Goal: Transaction & Acquisition: Register for event/course

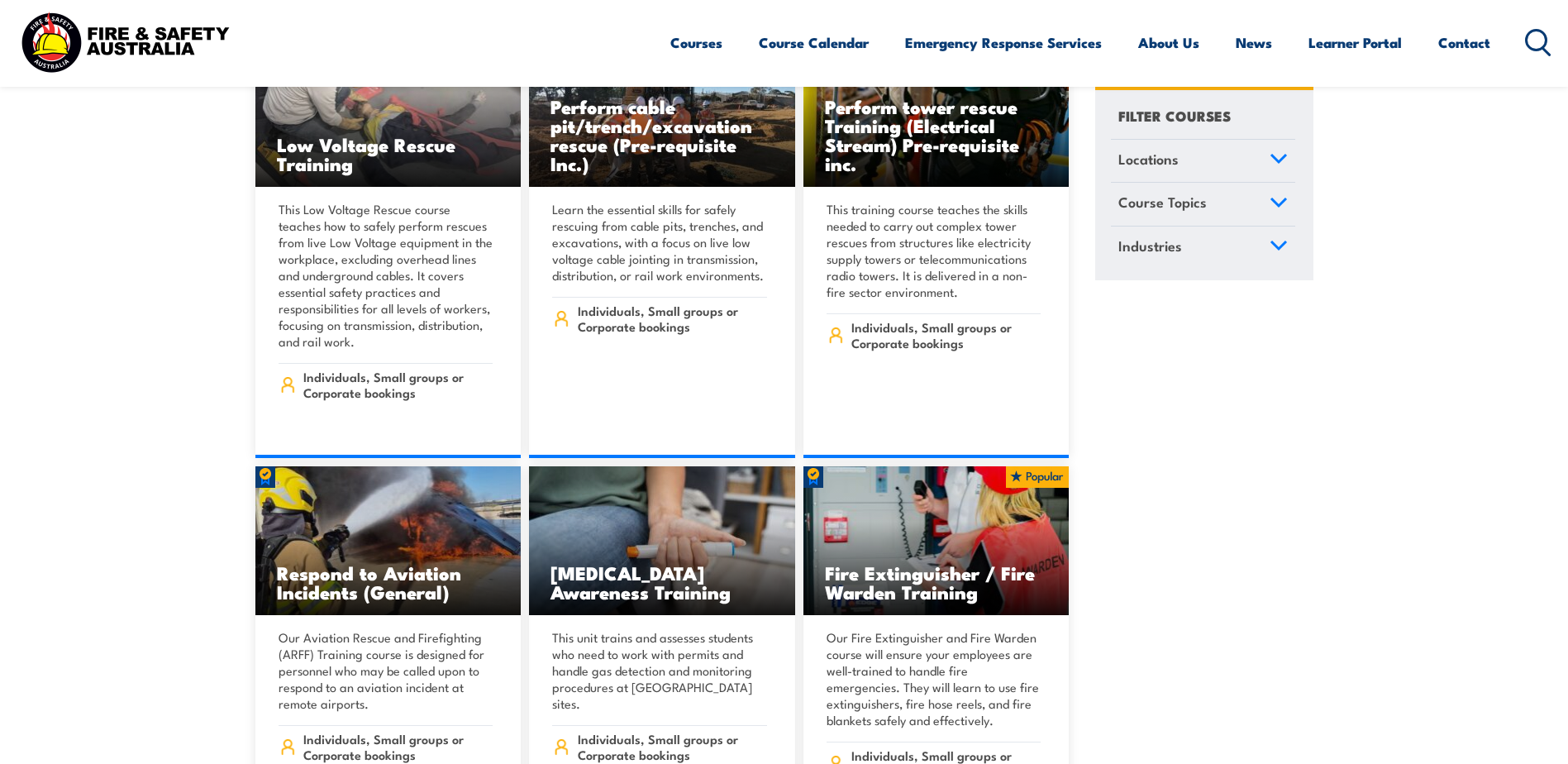
scroll to position [4960, 0]
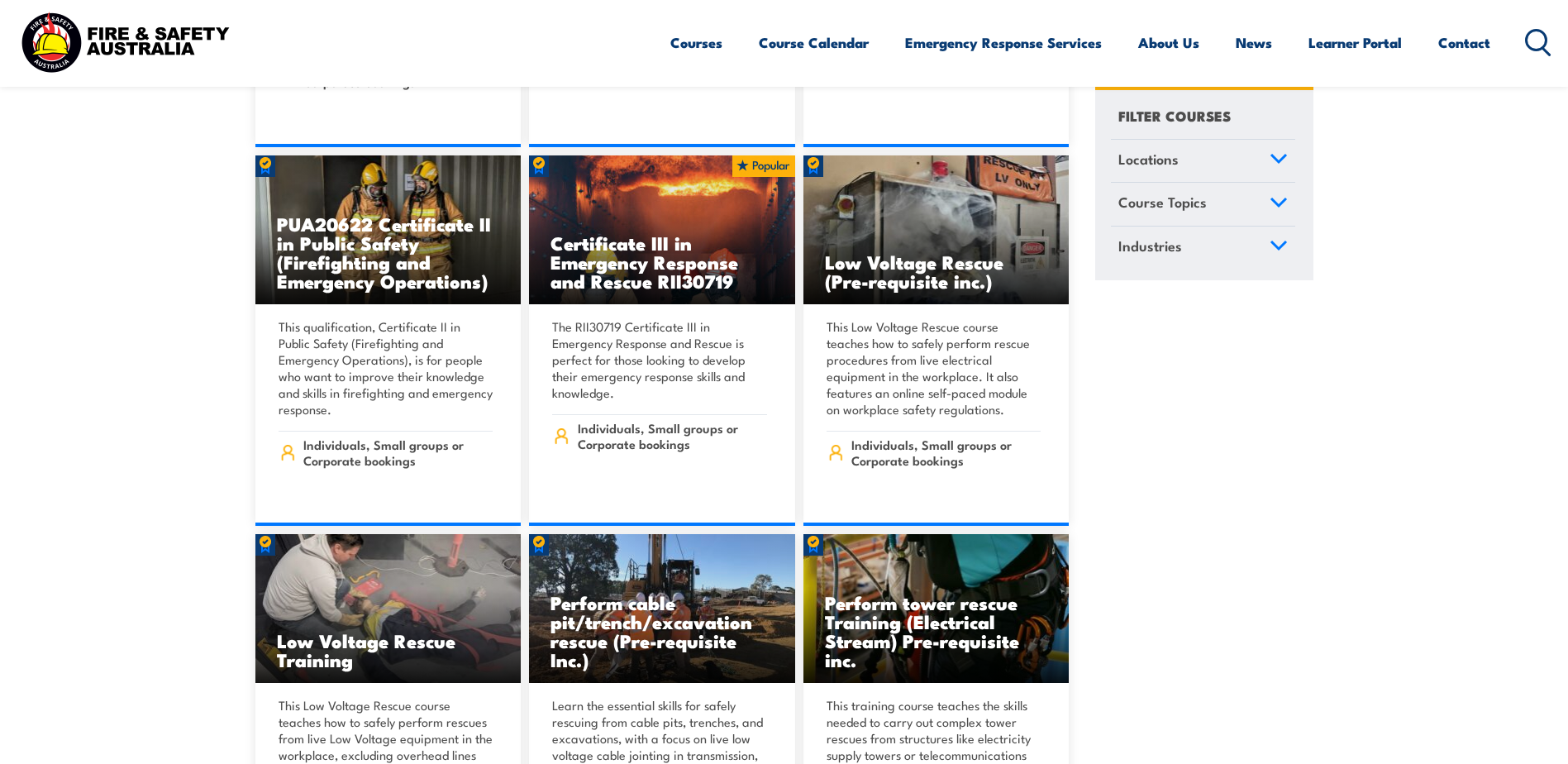
click at [1277, 152] on link "Locations" at bounding box center [1202, 161] width 184 height 43
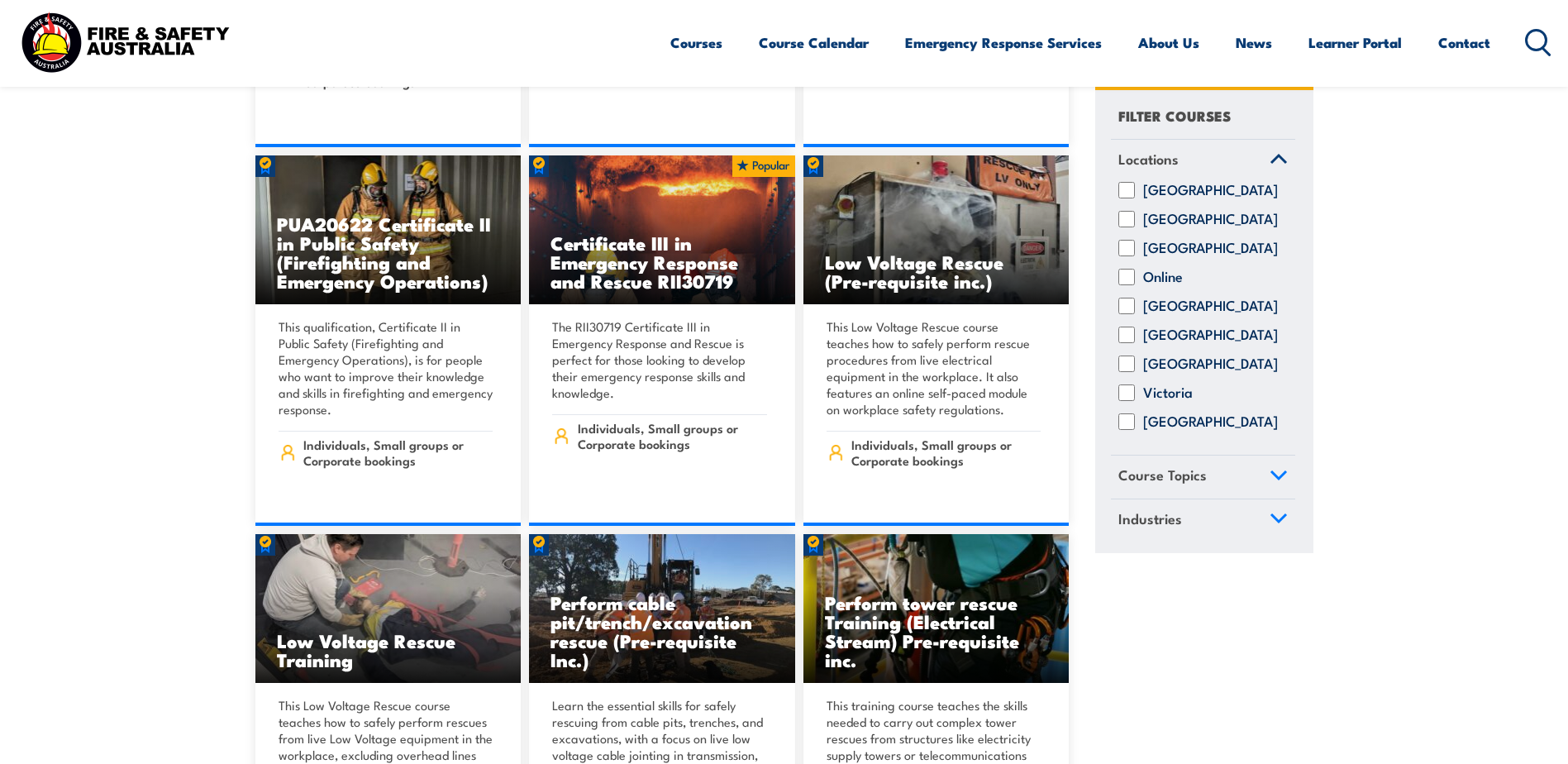
click at [1127, 343] on input "[GEOGRAPHIC_DATA]" at bounding box center [1126, 335] width 16 height 16
checkbox input "true"
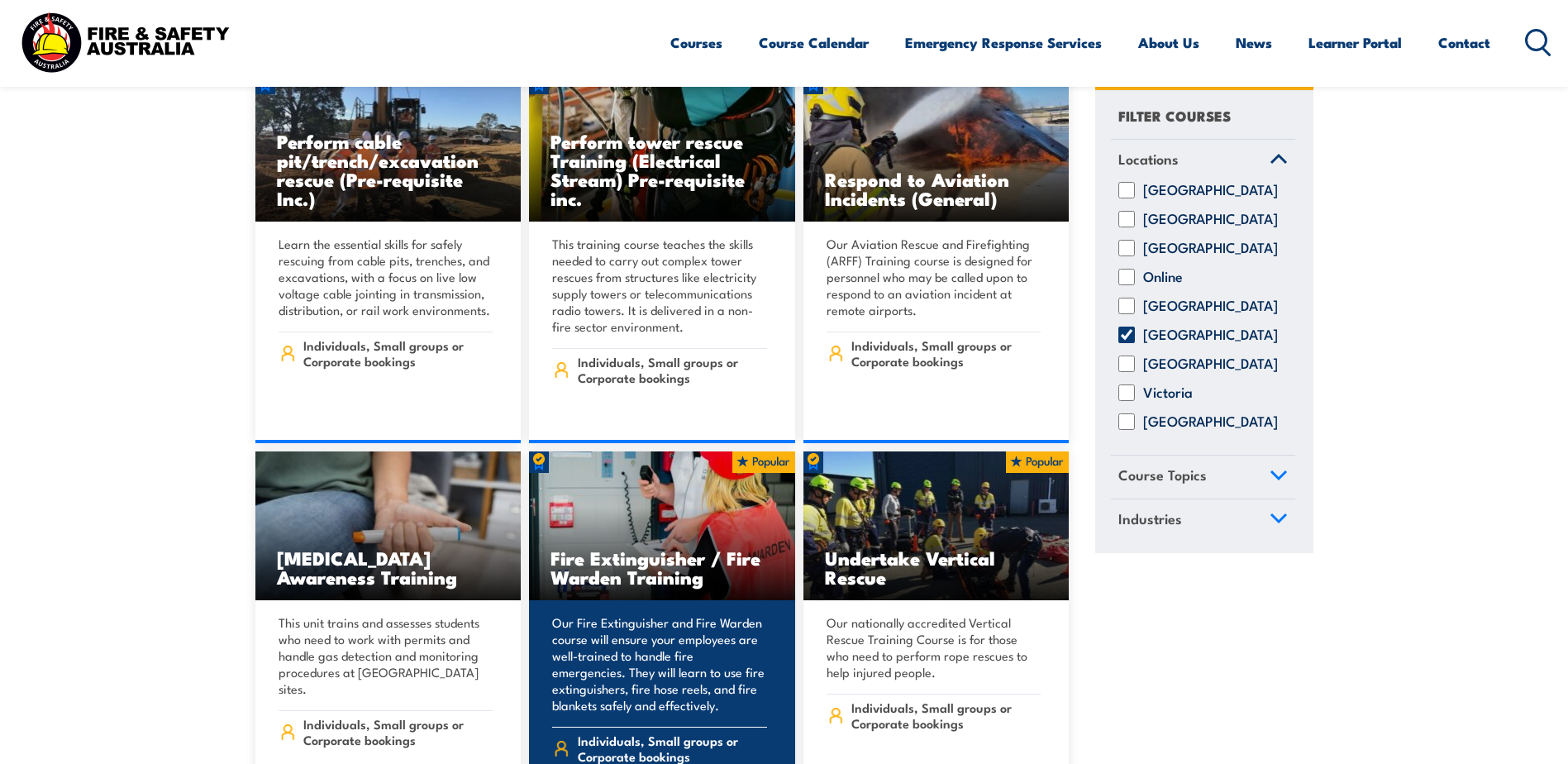
scroll to position [4051, 0]
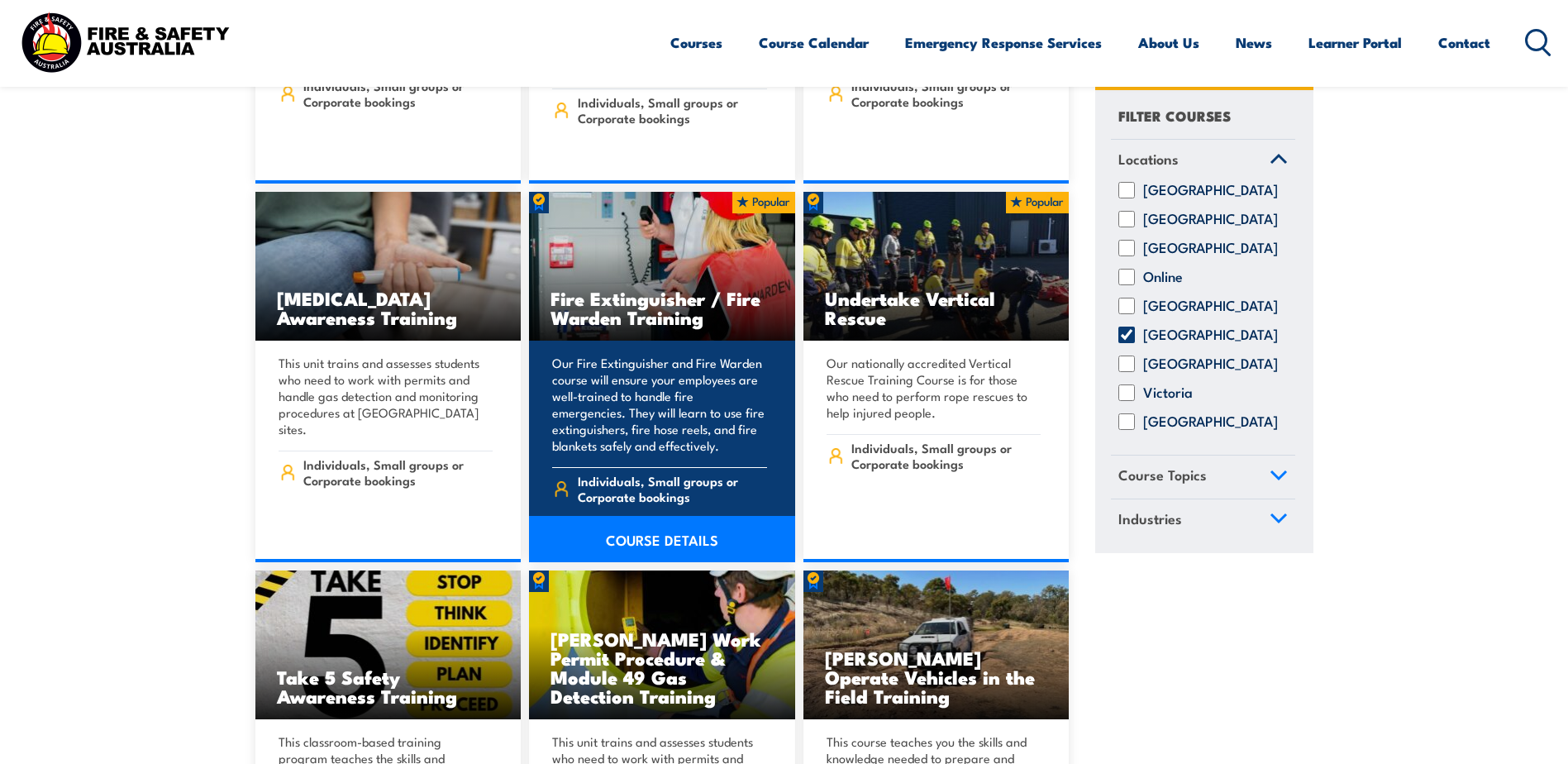
click at [662, 209] on img at bounding box center [662, 266] width 266 height 149
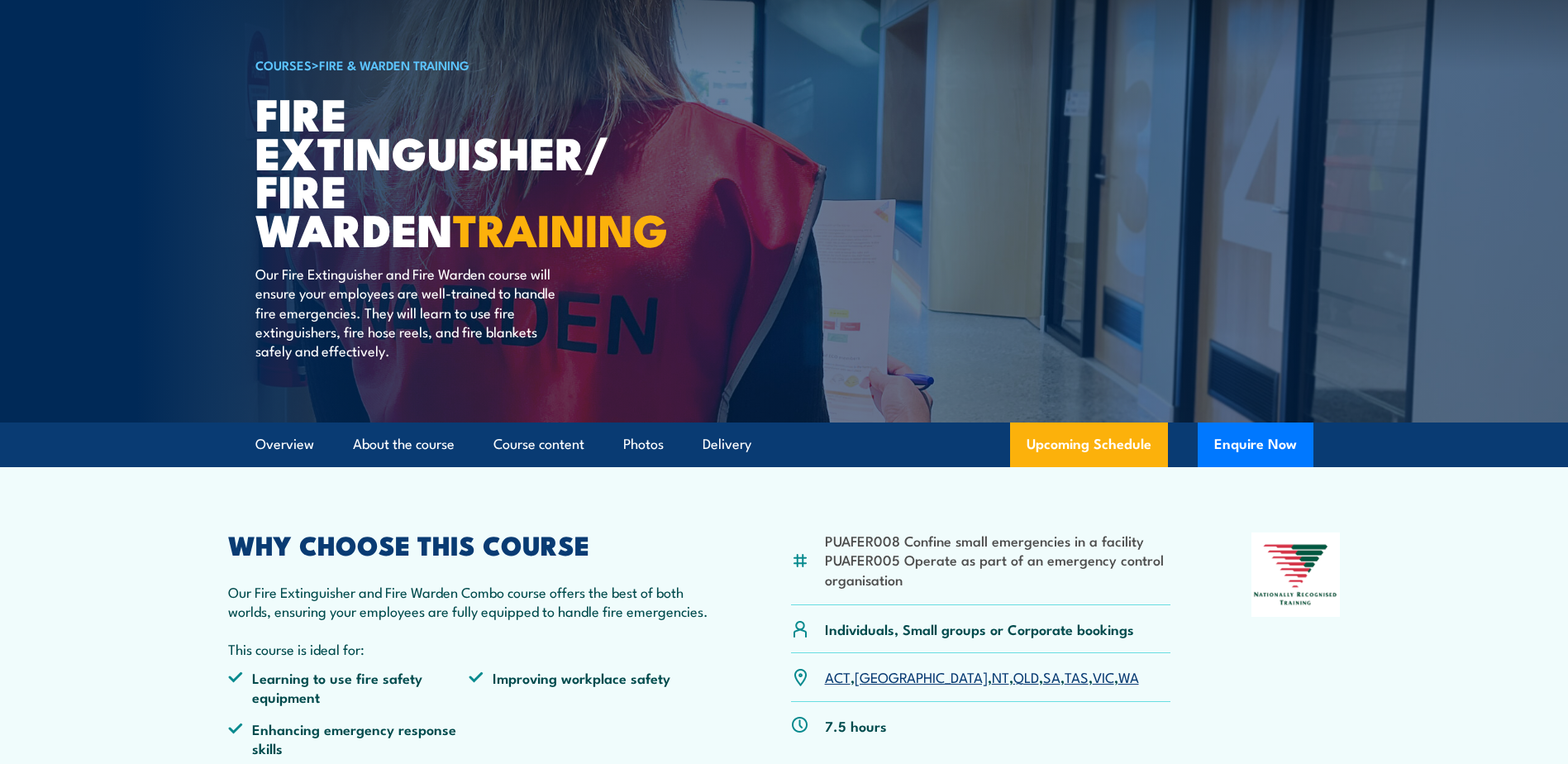
scroll to position [83, 0]
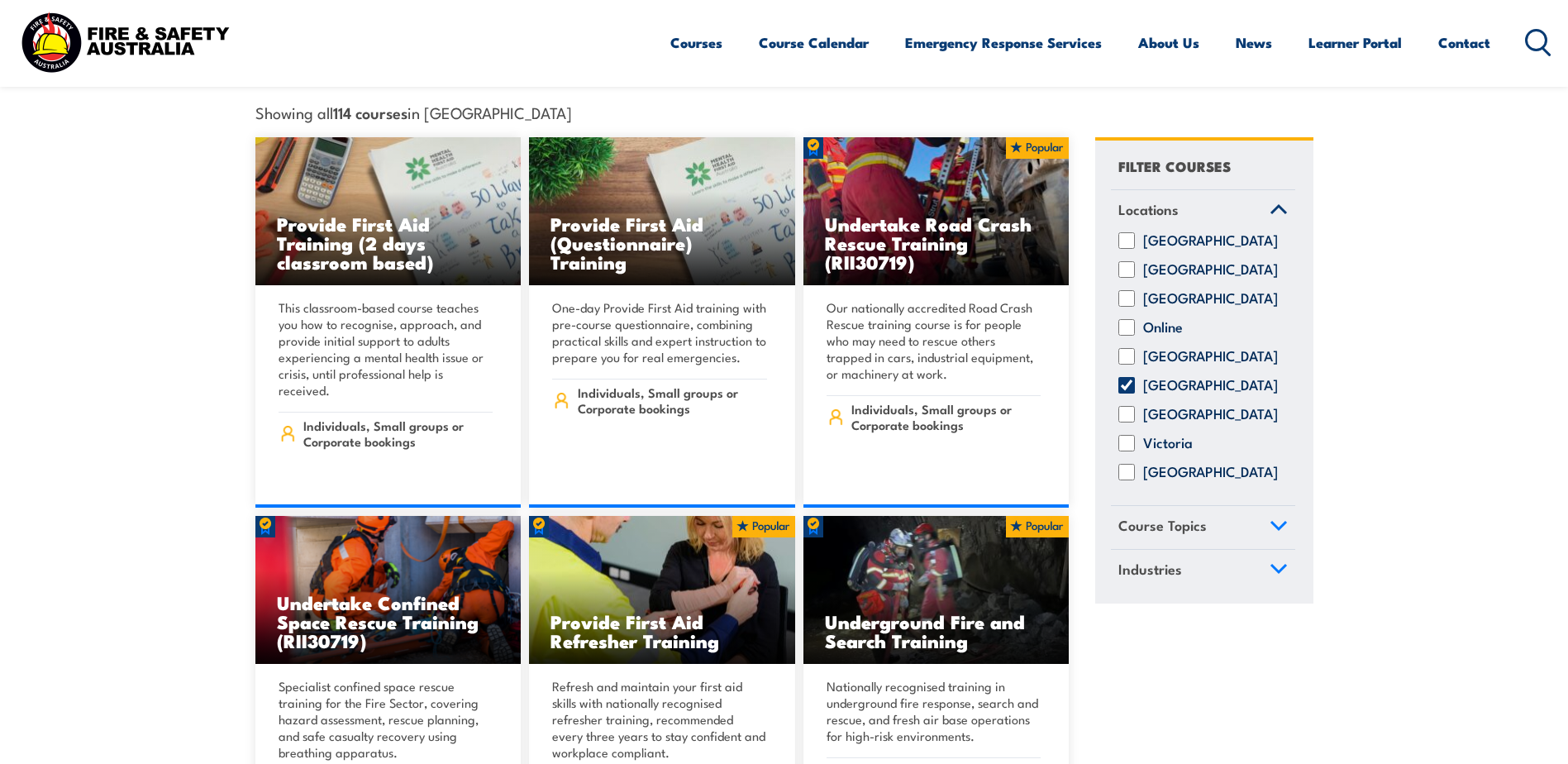
scroll to position [331, 0]
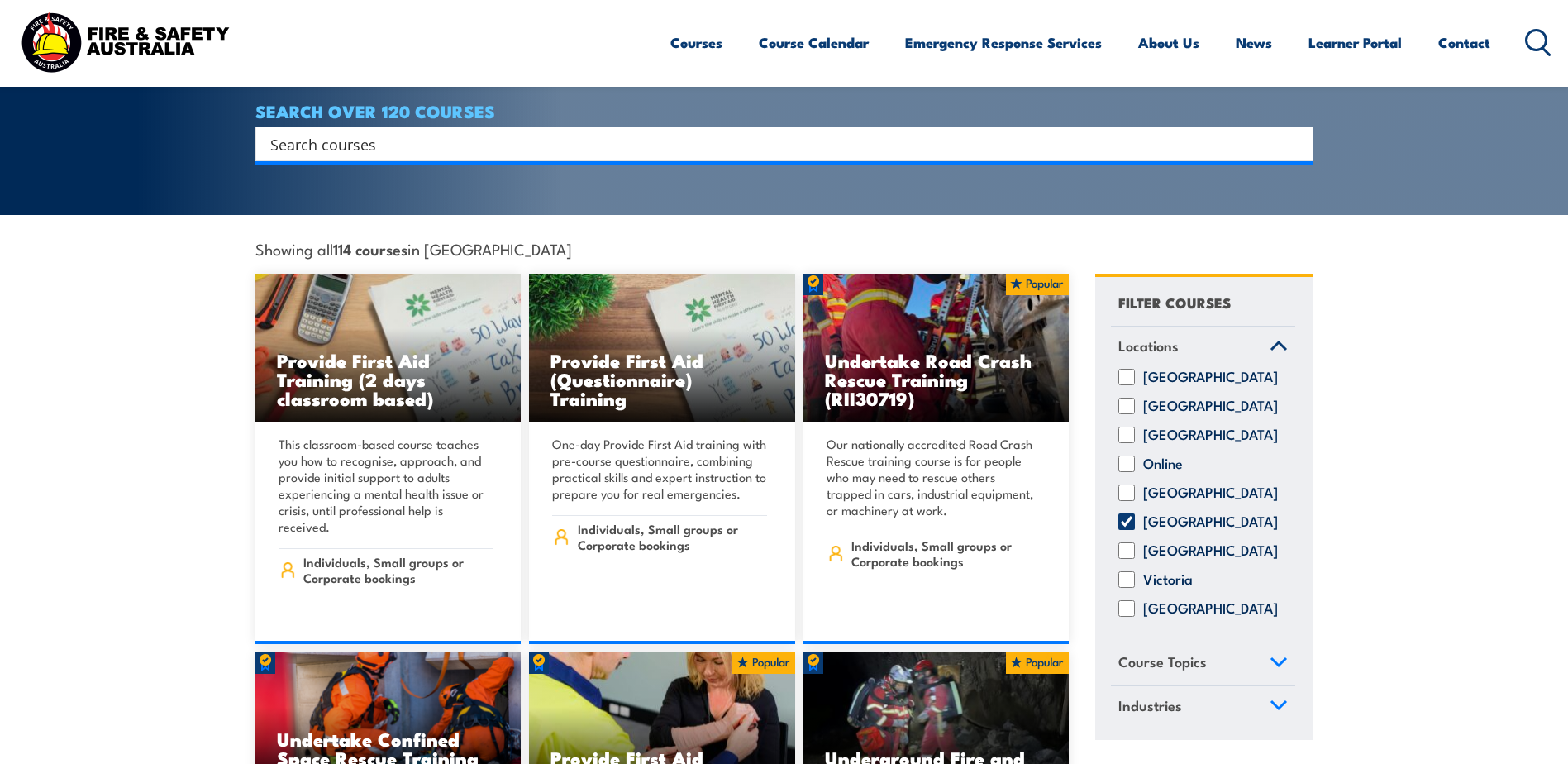
click at [438, 132] on input "Search input" at bounding box center [773, 144] width 1007 height 25
type input "fire extinguisher"
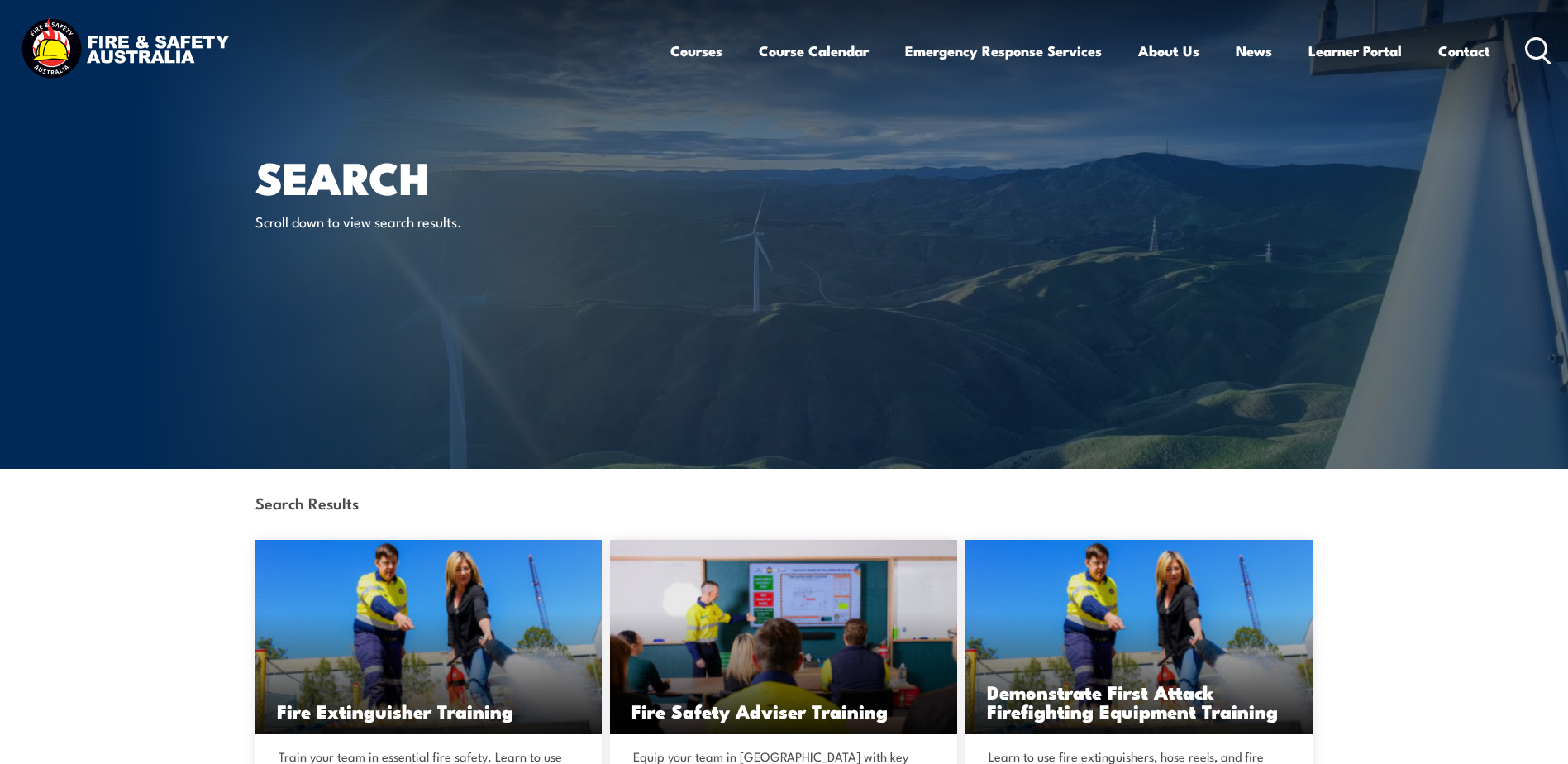
scroll to position [331, 0]
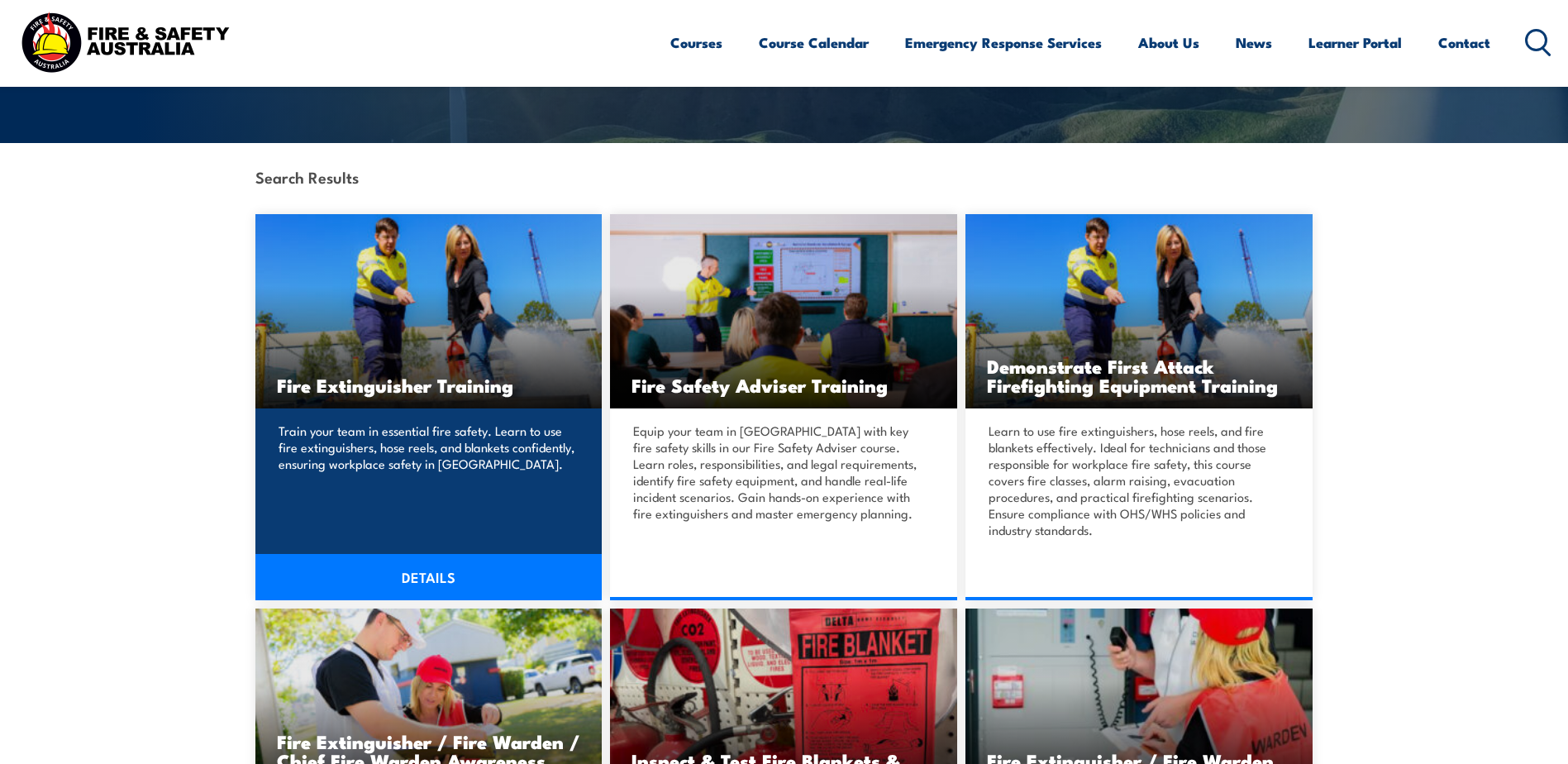
click at [422, 566] on link "DETAILS" at bounding box center [428, 577] width 347 height 47
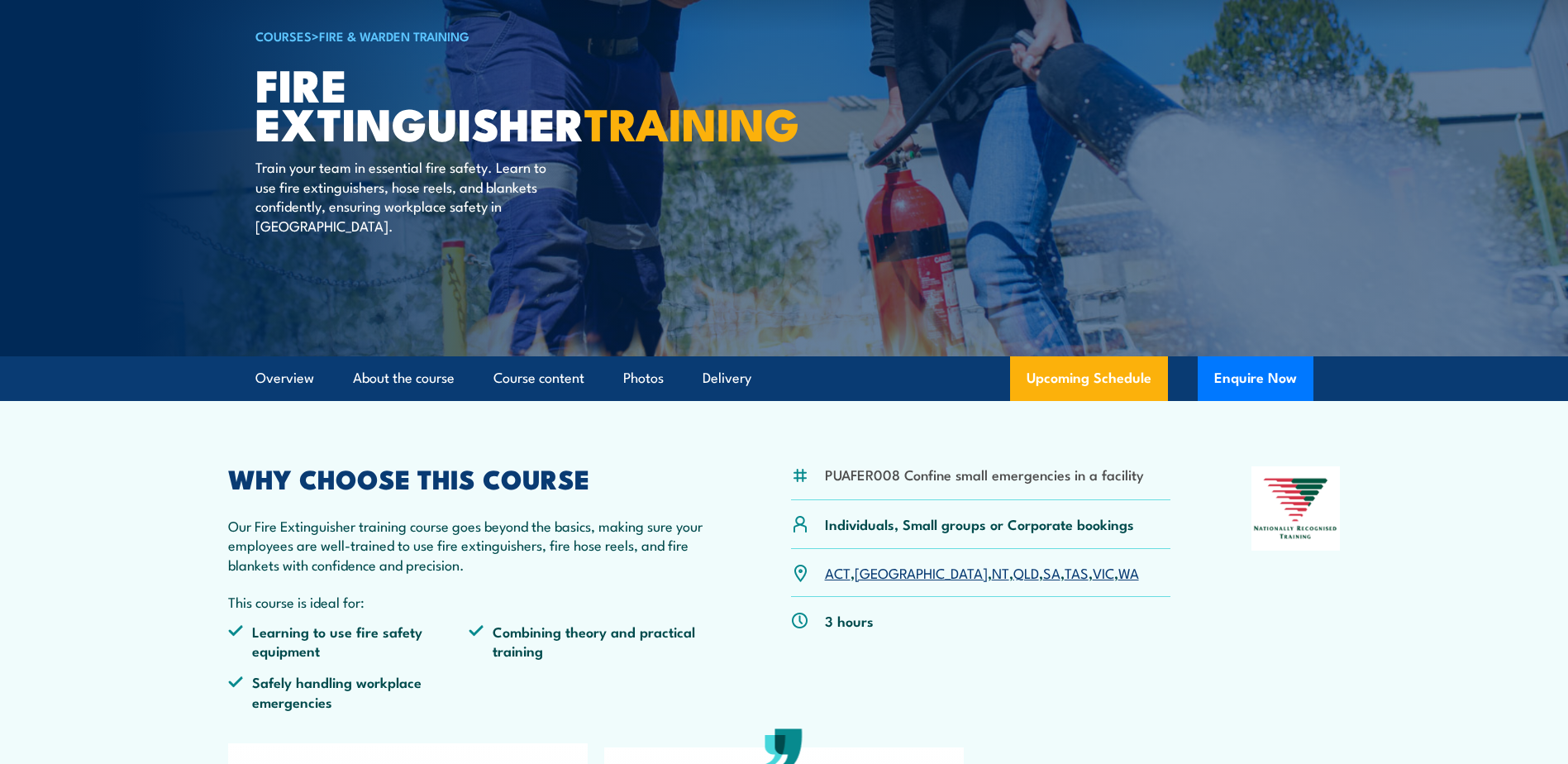
scroll to position [248, 0]
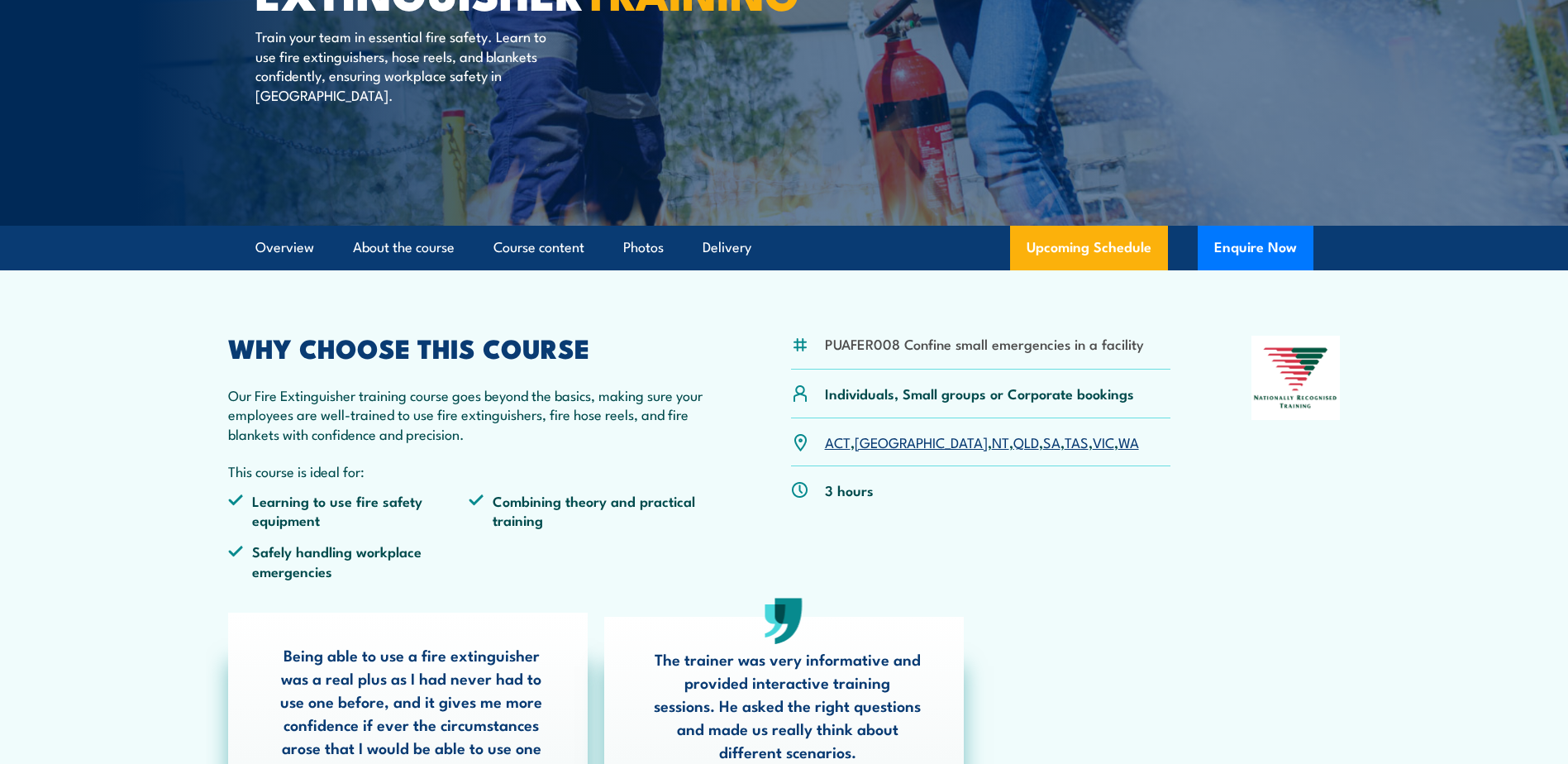
click at [1043, 441] on link "SA" at bounding box center [1052, 441] width 17 height 20
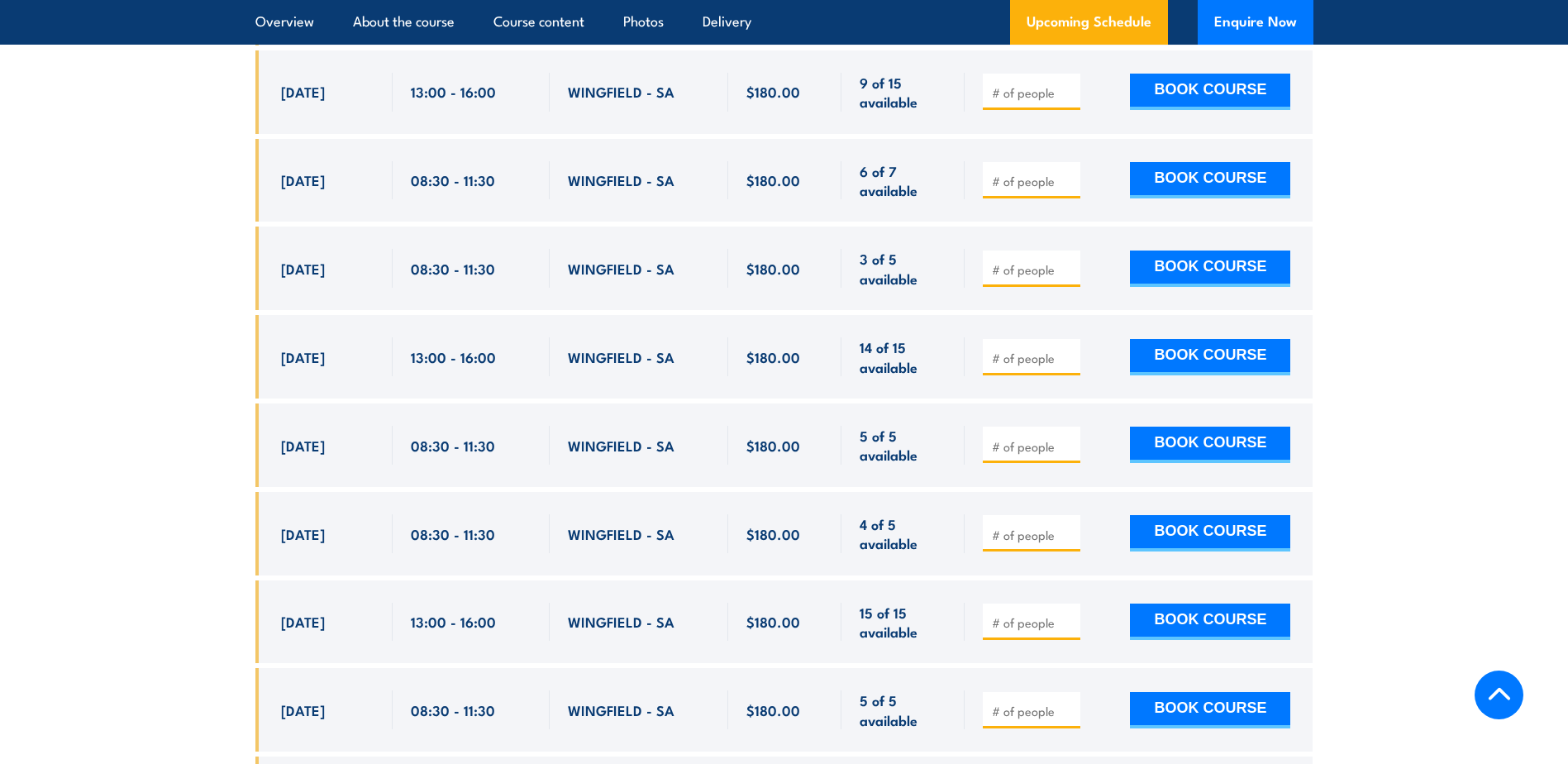
scroll to position [3224, 0]
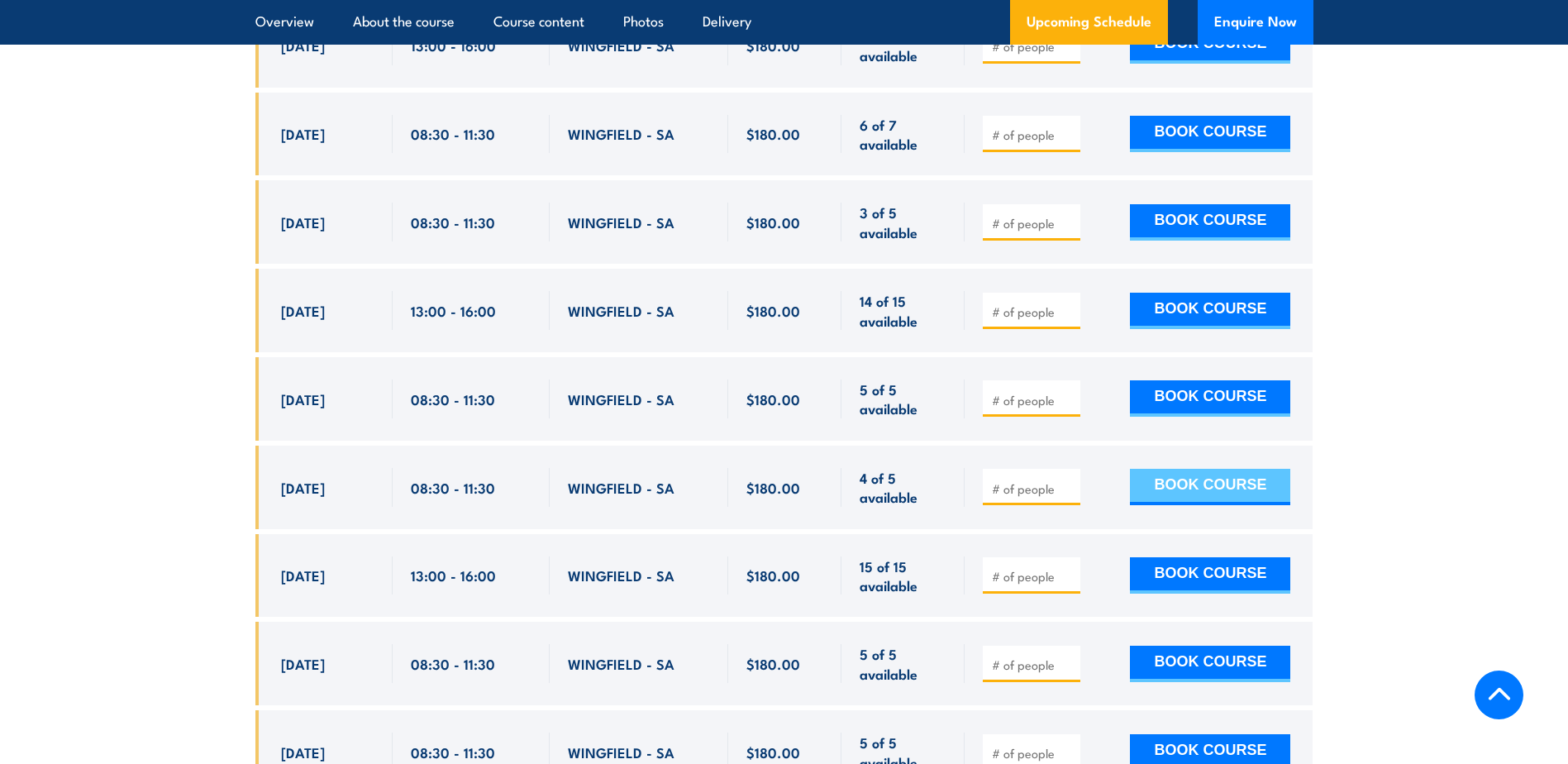
click at [1180, 469] on button "BOOK COURSE" at bounding box center [1209, 487] width 160 height 36
click at [1265, 22] on button "Enquire Now" at bounding box center [1256, 22] width 116 height 45
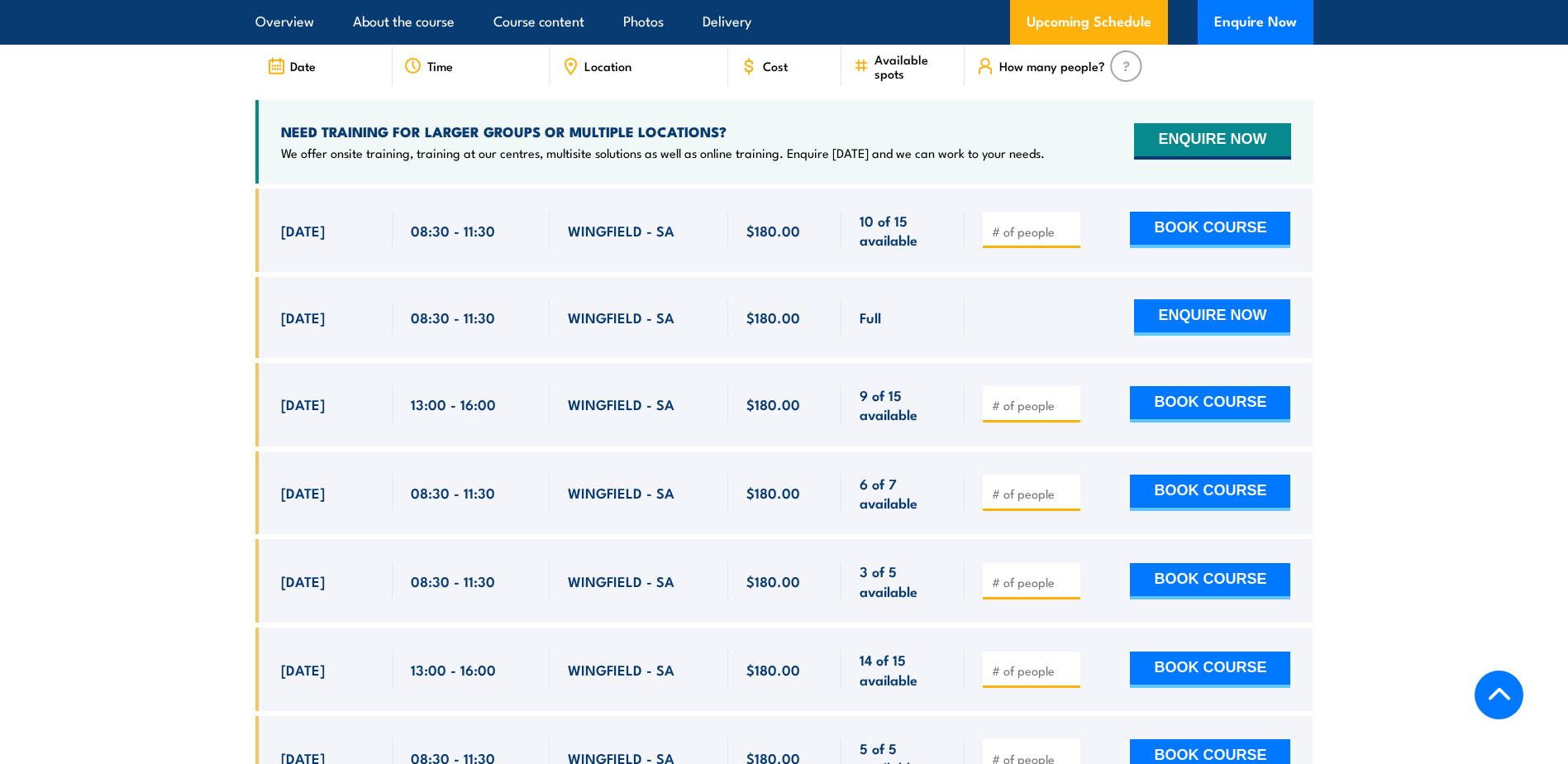
scroll to position [3142, 0]
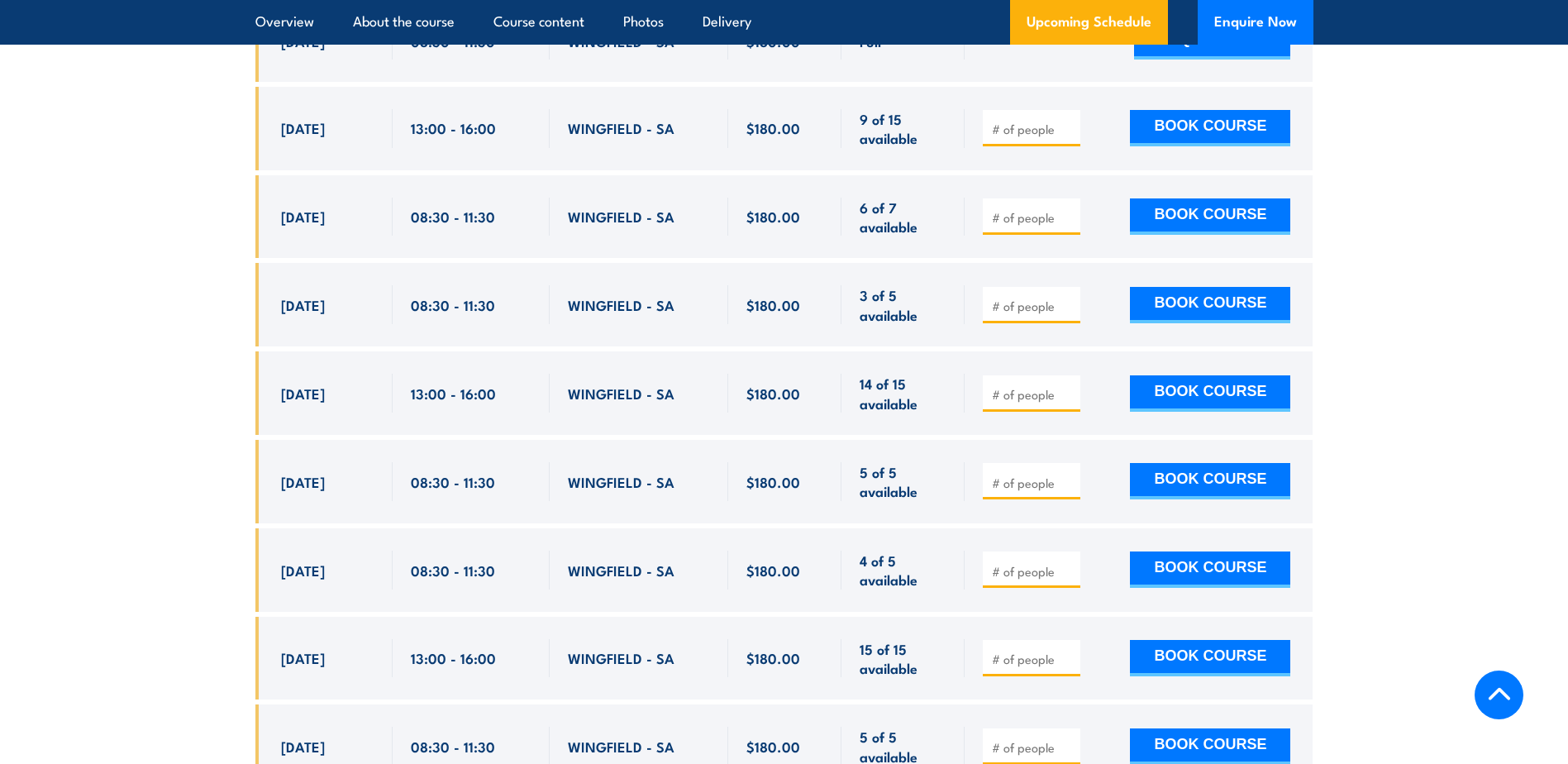
click at [1055, 561] on span at bounding box center [1031, 570] width 86 height 19
type input "1"
click at [1067, 563] on input "1" at bounding box center [1034, 571] width 83 height 16
click at [1207, 551] on button "BOOK COURSE" at bounding box center [1209, 569] width 160 height 36
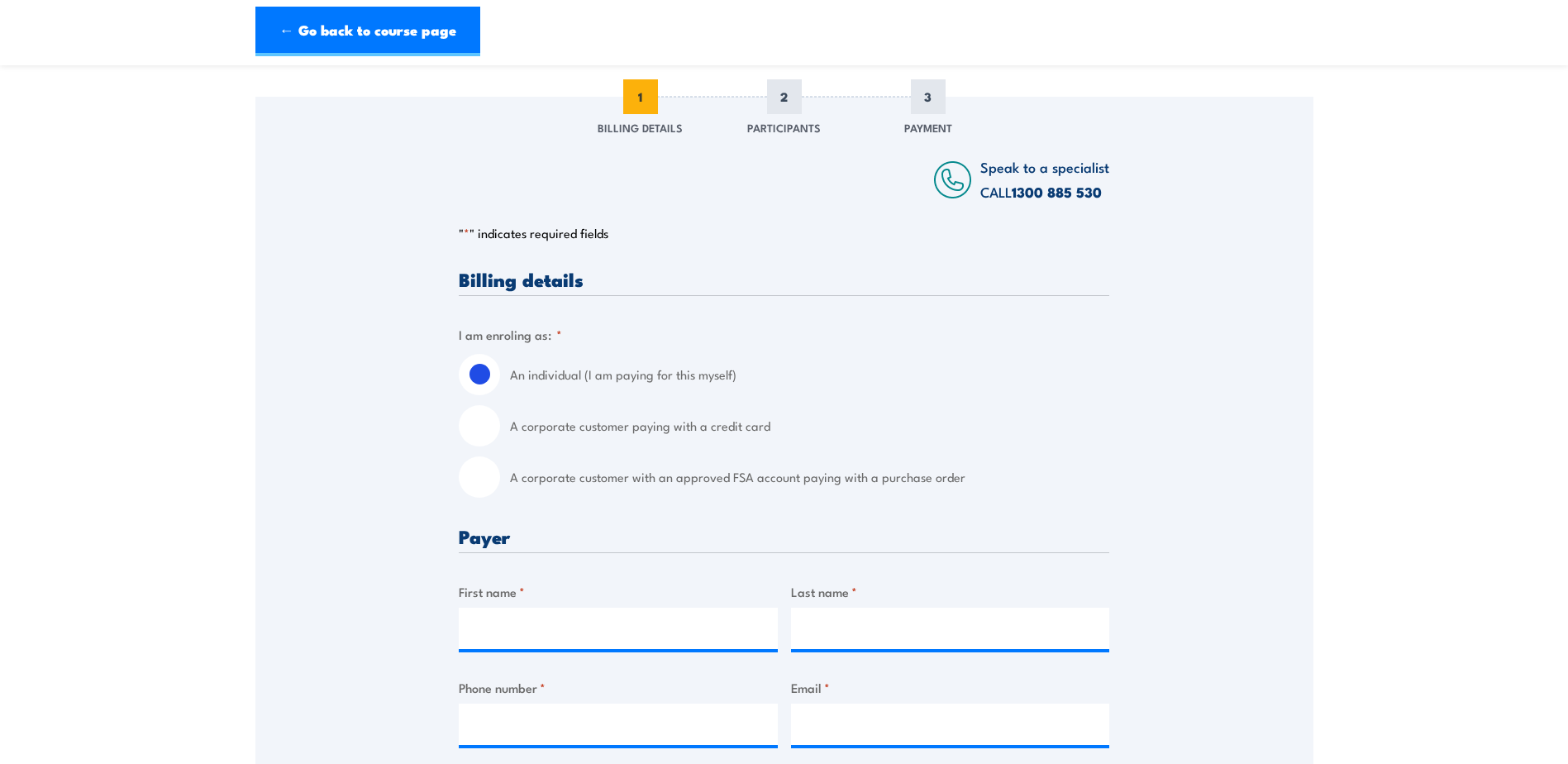
scroll to position [248, 0]
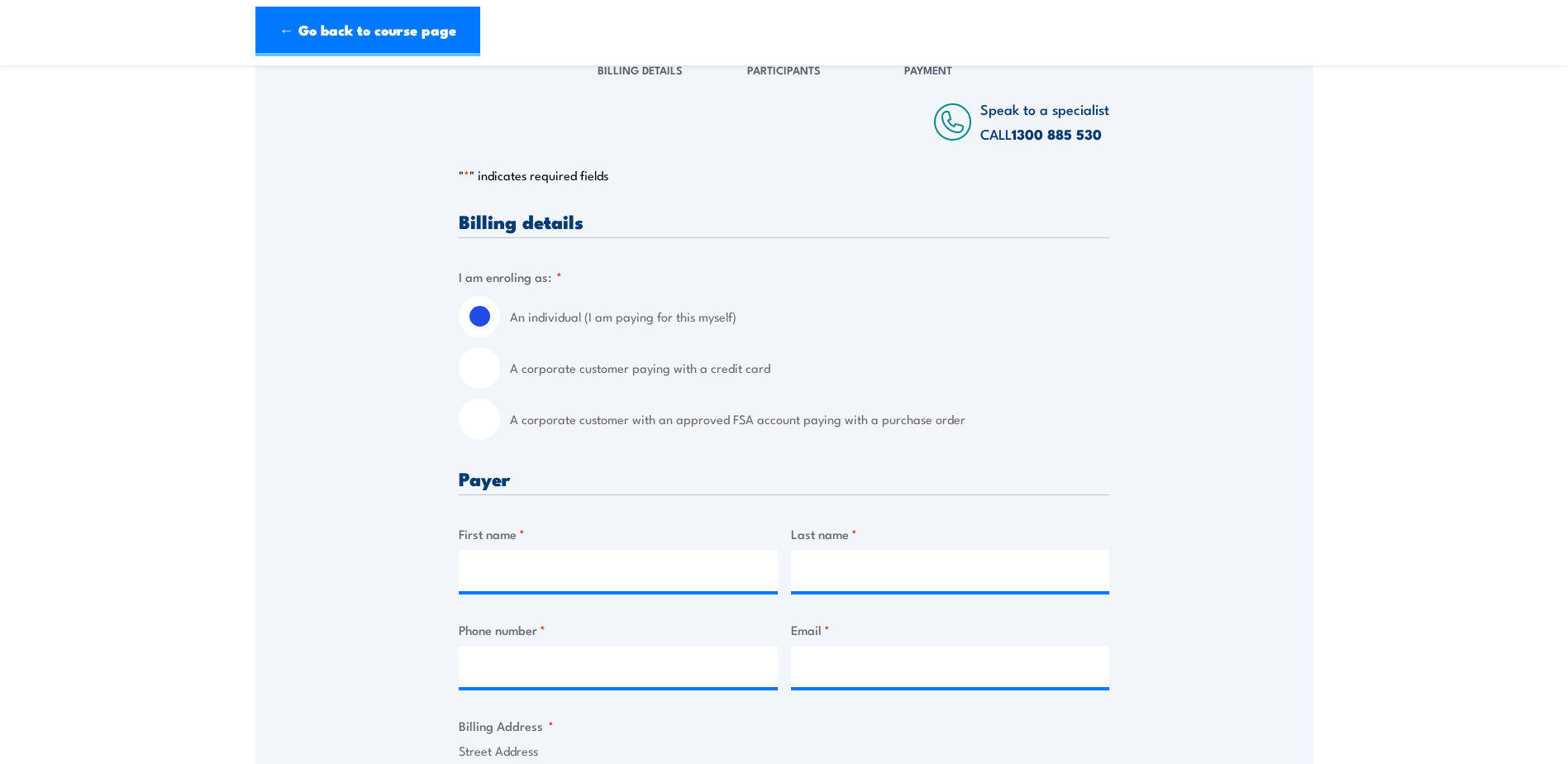
click at [477, 420] on input "A corporate customer with an approved FSA account paying with a purchase order" at bounding box center [479, 420] width 42 height 42
radio input "true"
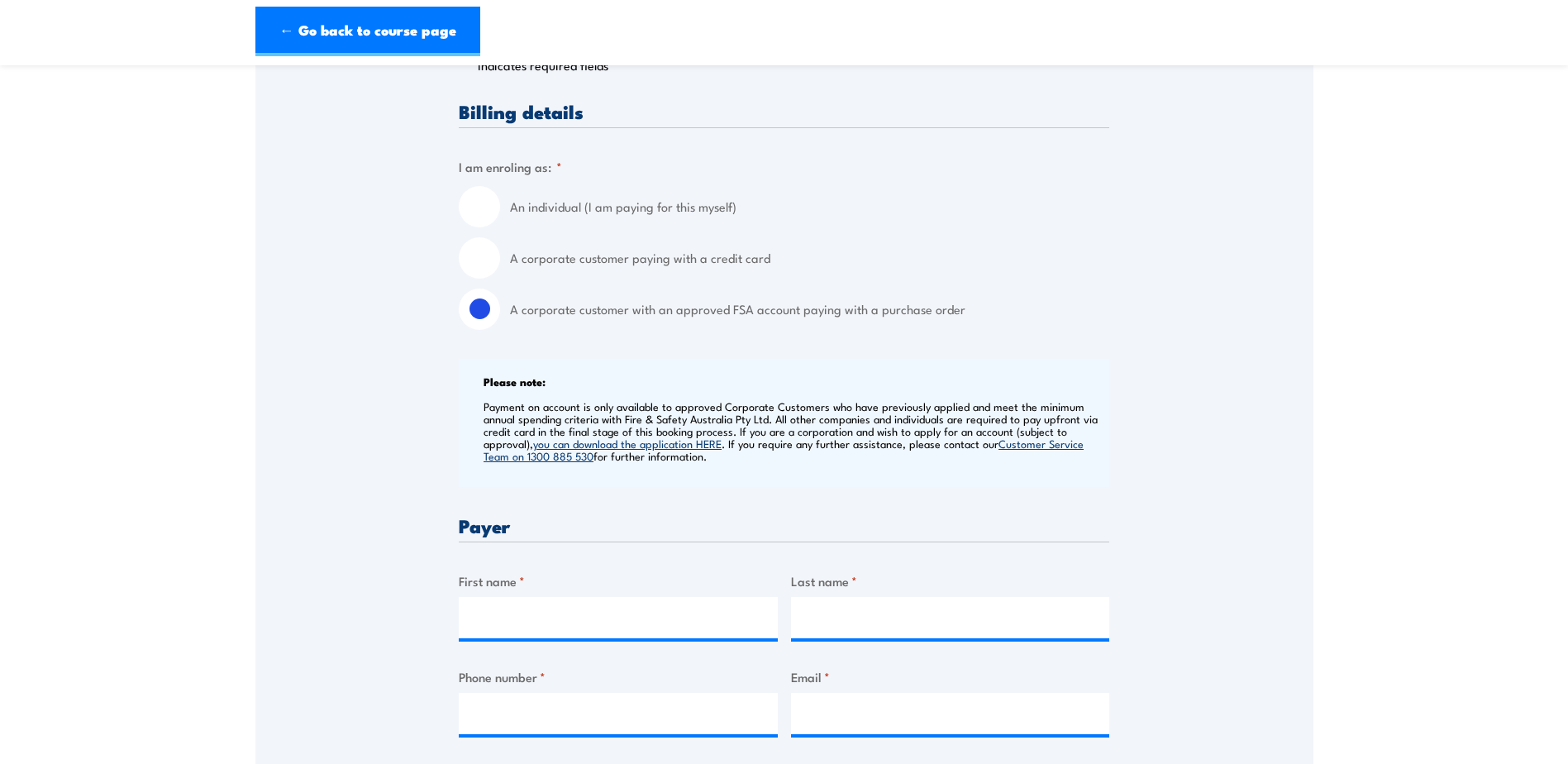
scroll to position [579, 0]
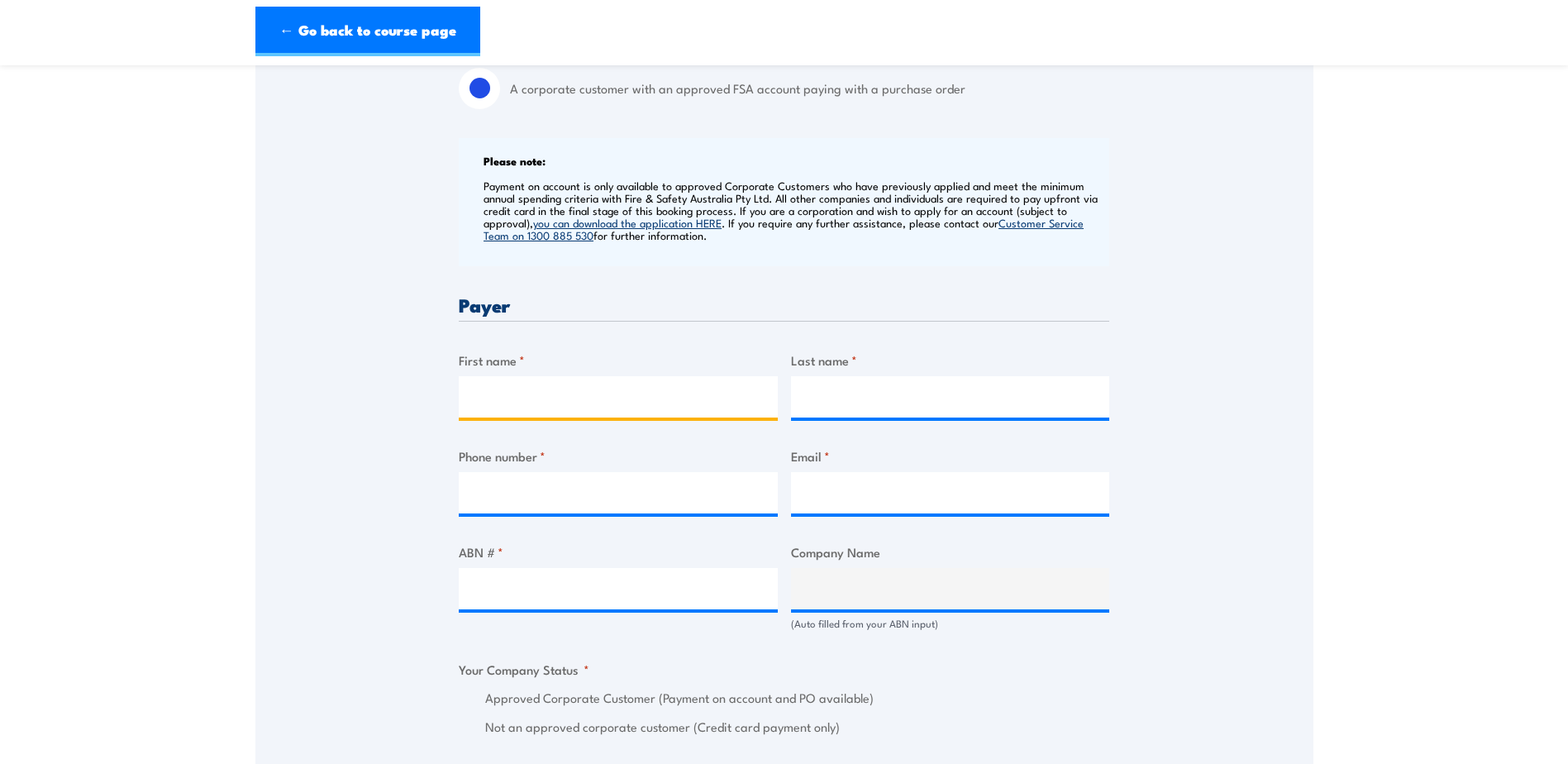
click at [561, 396] on input "First name *" at bounding box center [618, 397] width 319 height 42
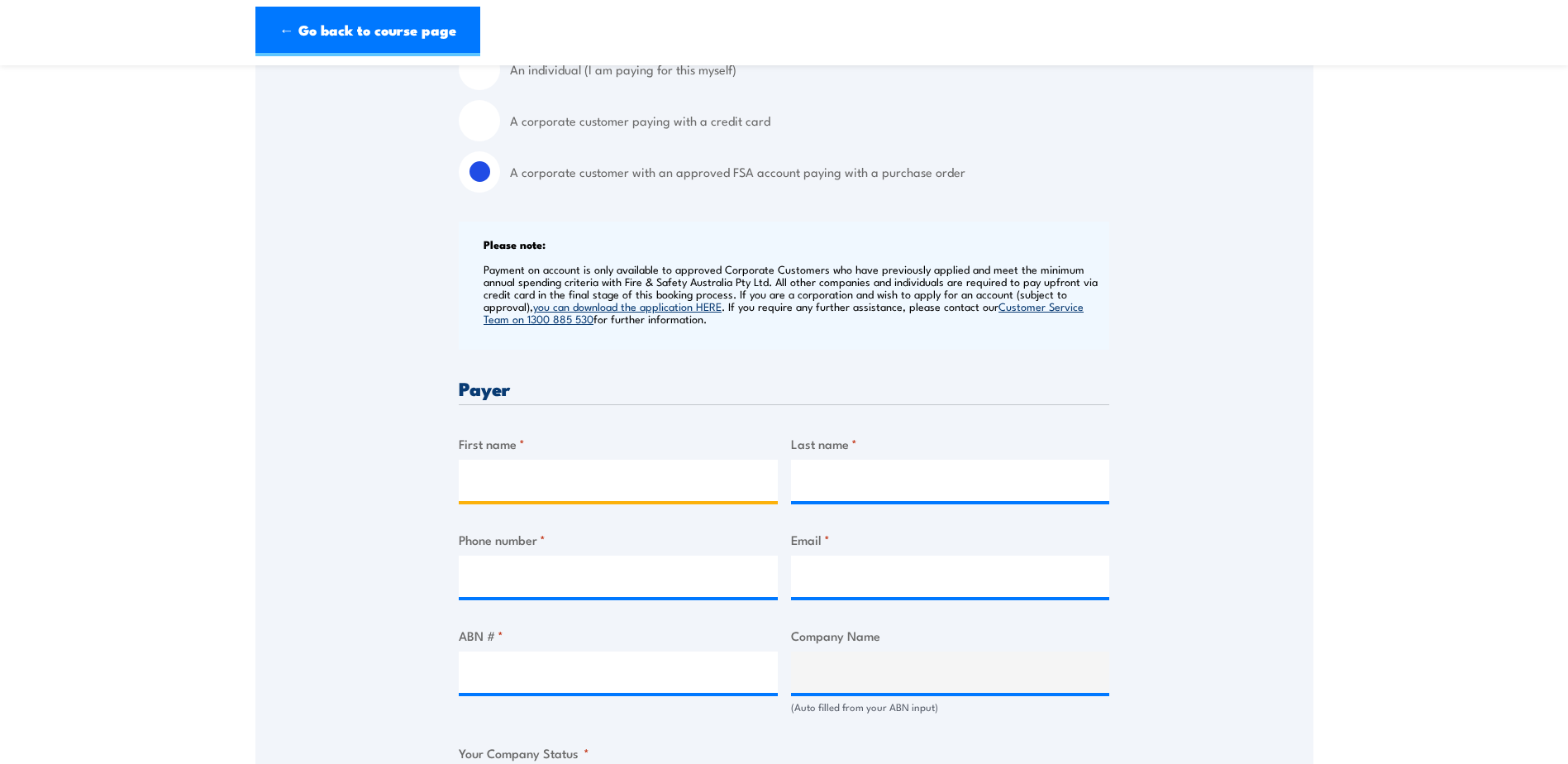
scroll to position [496, 0]
type input "Olga"
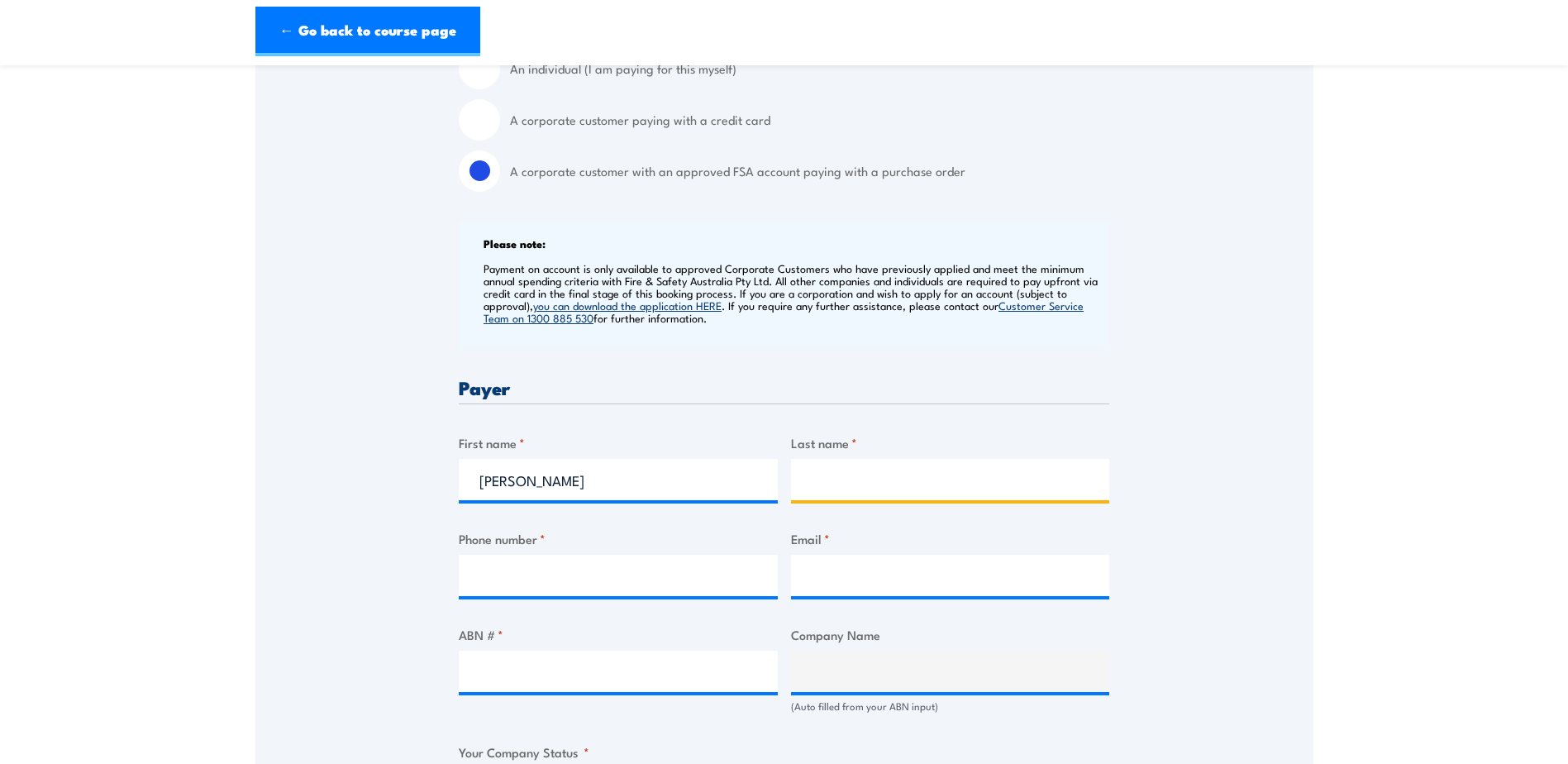
click at [875, 477] on input "Last name *" at bounding box center [950, 479] width 319 height 42
type input "Panopoulos"
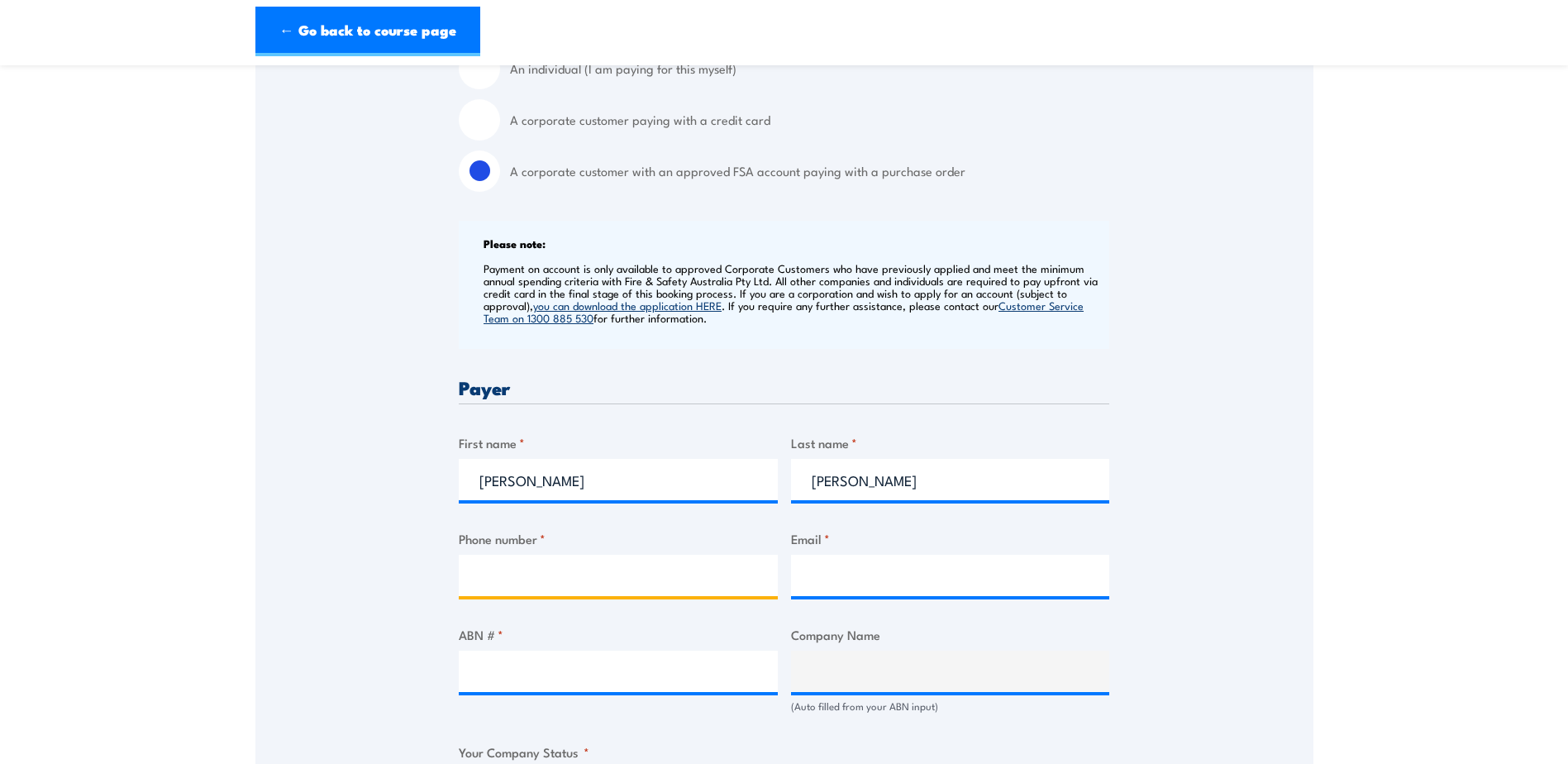
click at [544, 582] on input "Phone number *" at bounding box center [618, 575] width 319 height 42
type input "08 8424 9500"
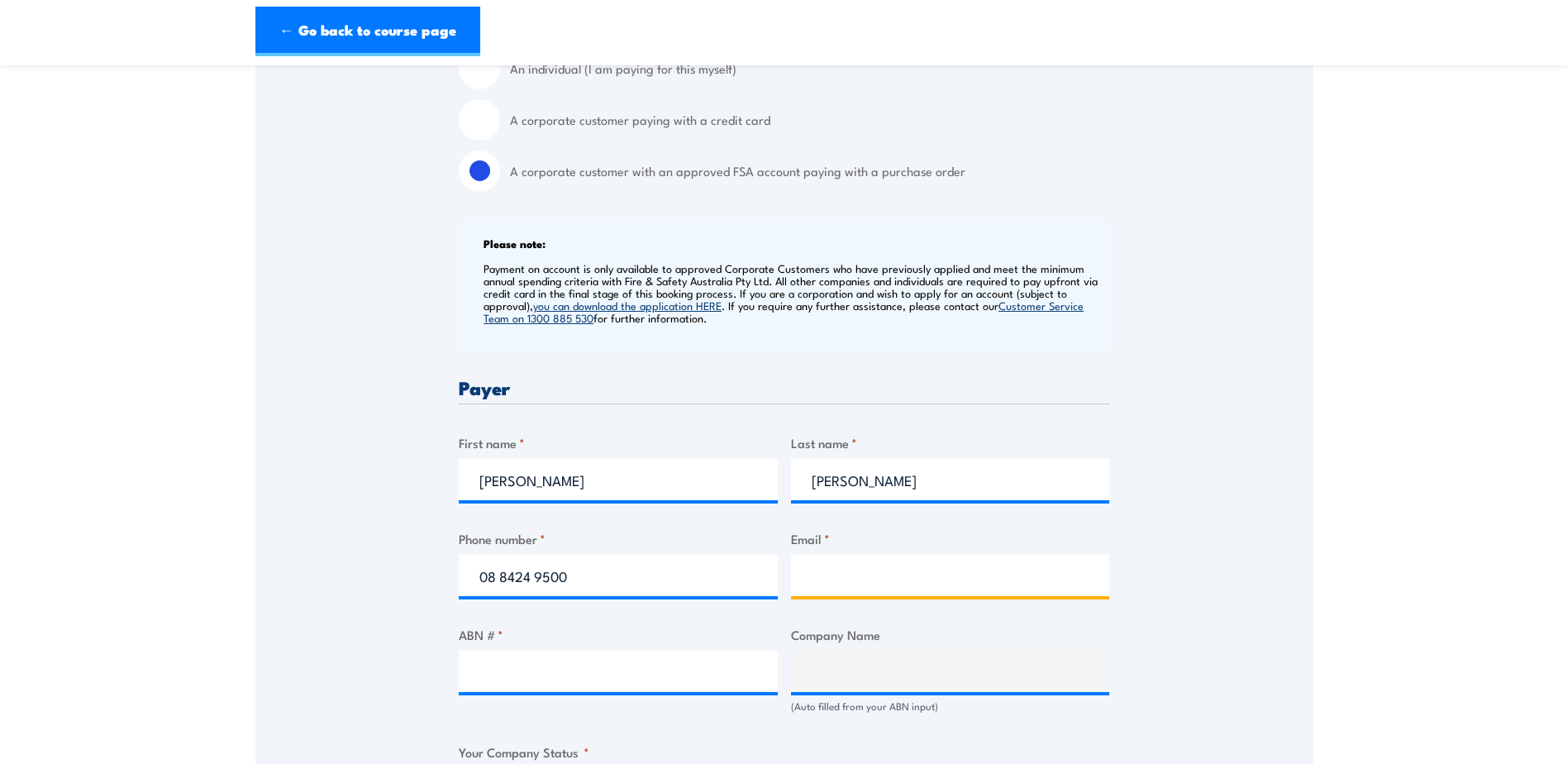
click at [884, 581] on input "Email *" at bounding box center [950, 575] width 319 height 42
type input "adelaideairport@bunnings.com.au"
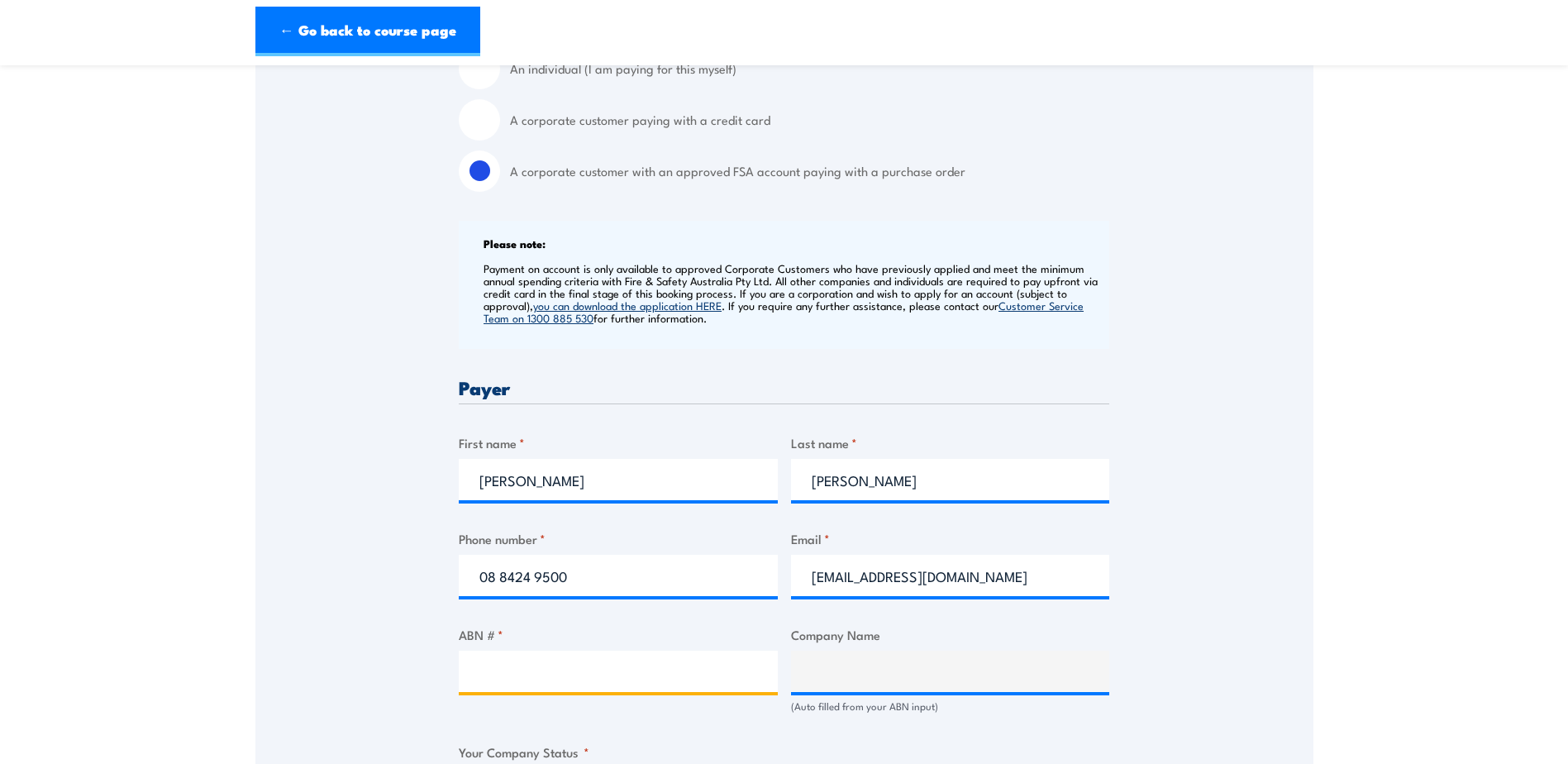
click at [496, 669] on input "ABN # *" at bounding box center [618, 671] width 319 height 42
type input "26008672179"
type input "BUNNINGS GROUP LIMITED"
radio input "true"
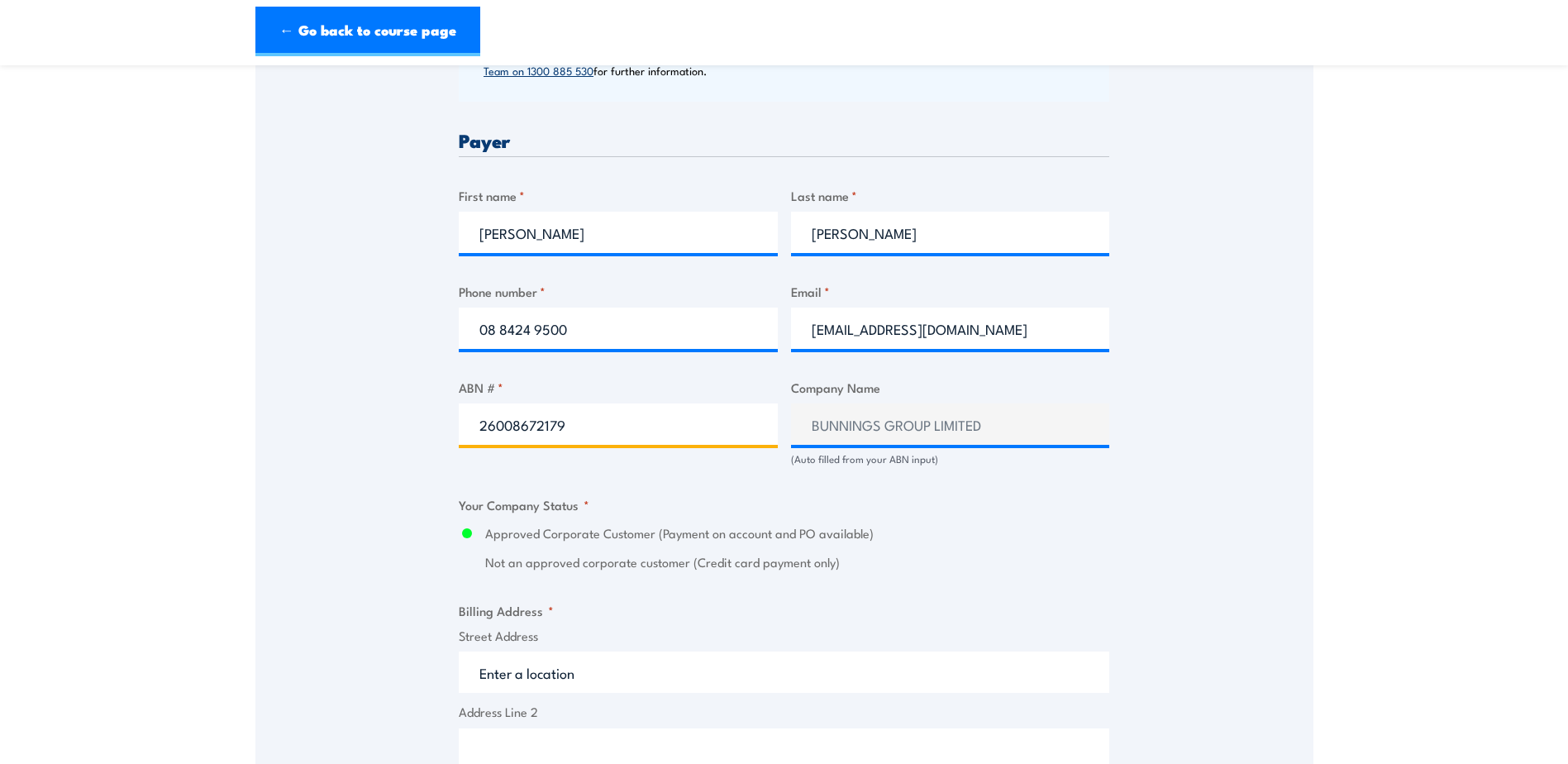
scroll to position [744, 0]
type input "26008672179"
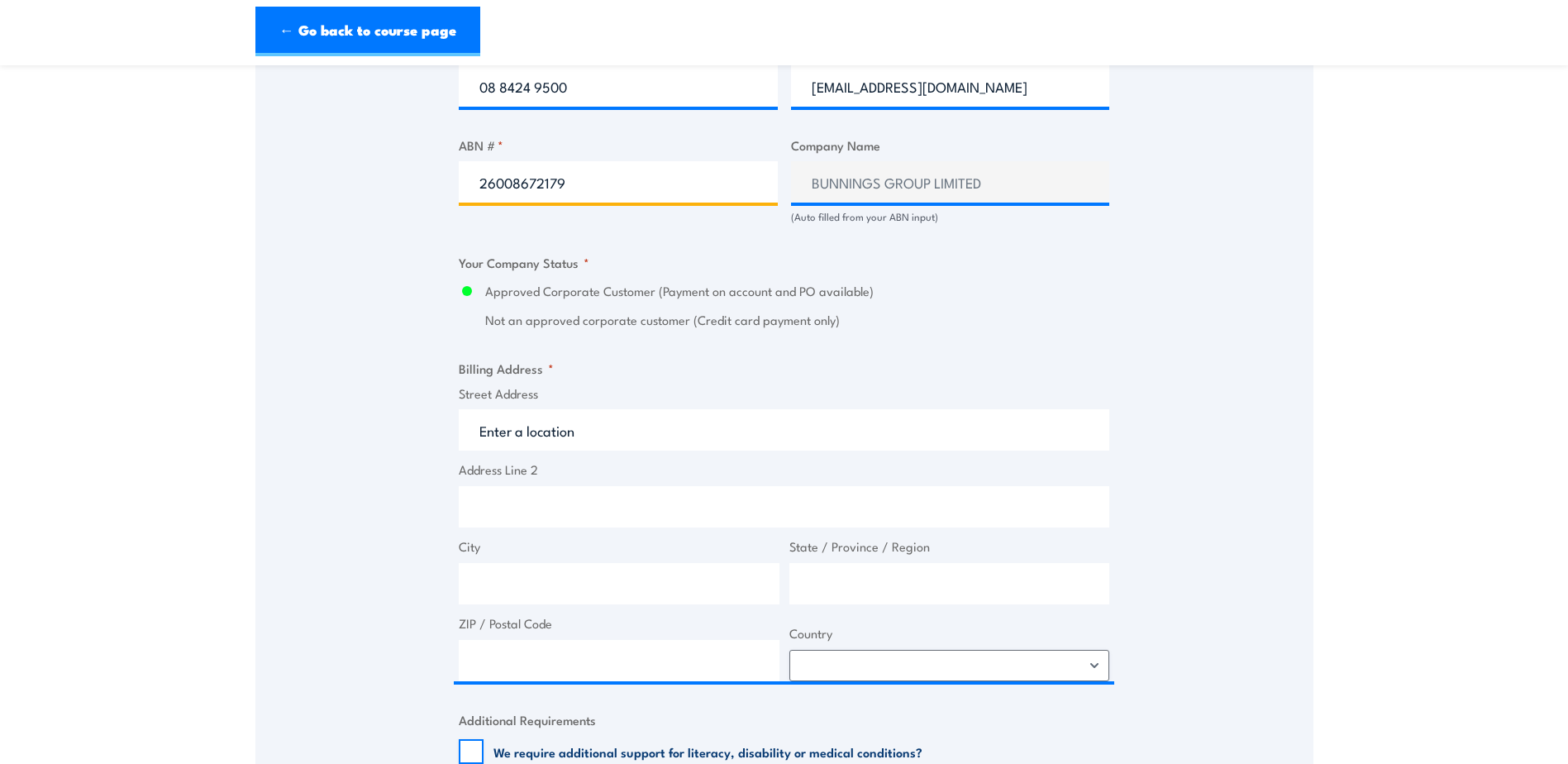
scroll to position [992, 0]
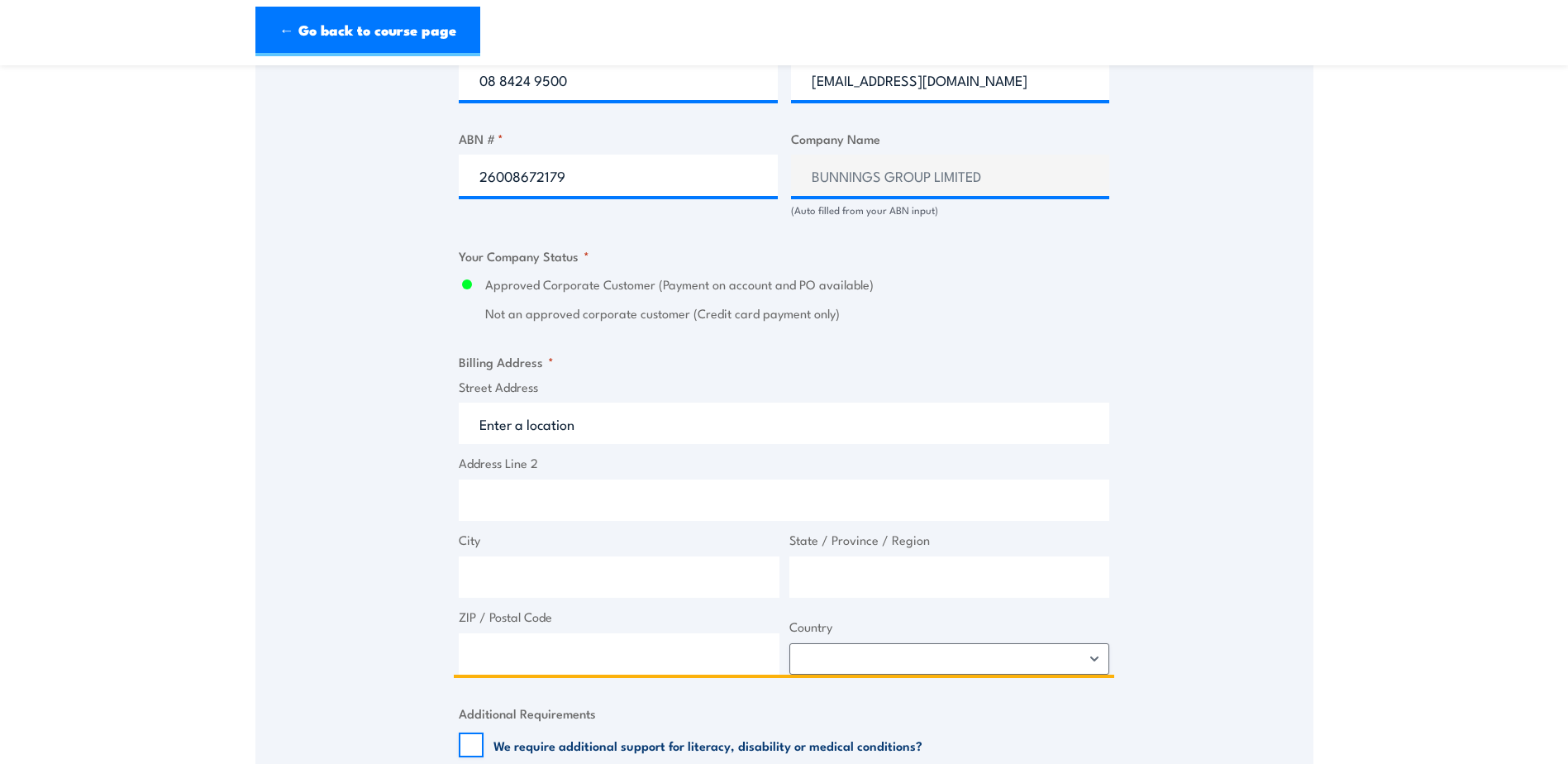
click at [622, 430] on input "Street Address" at bounding box center [784, 423] width 650 height 42
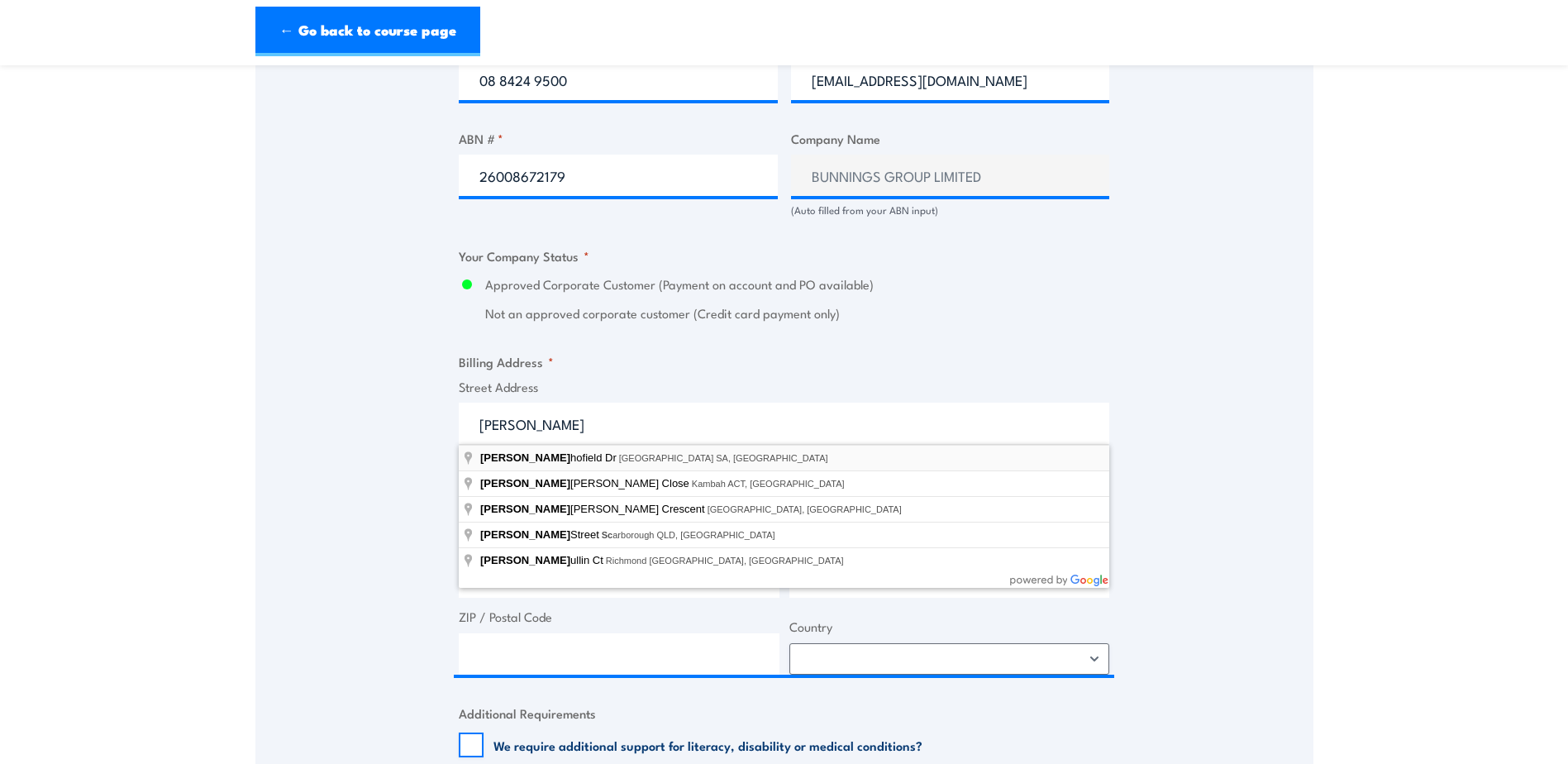
type input "James Schofield Dr, Adelaide Airport SA, Australia"
type input "James Schofield Dr"
type input "Adelaide Airport"
type input "South Australia"
type input "5950"
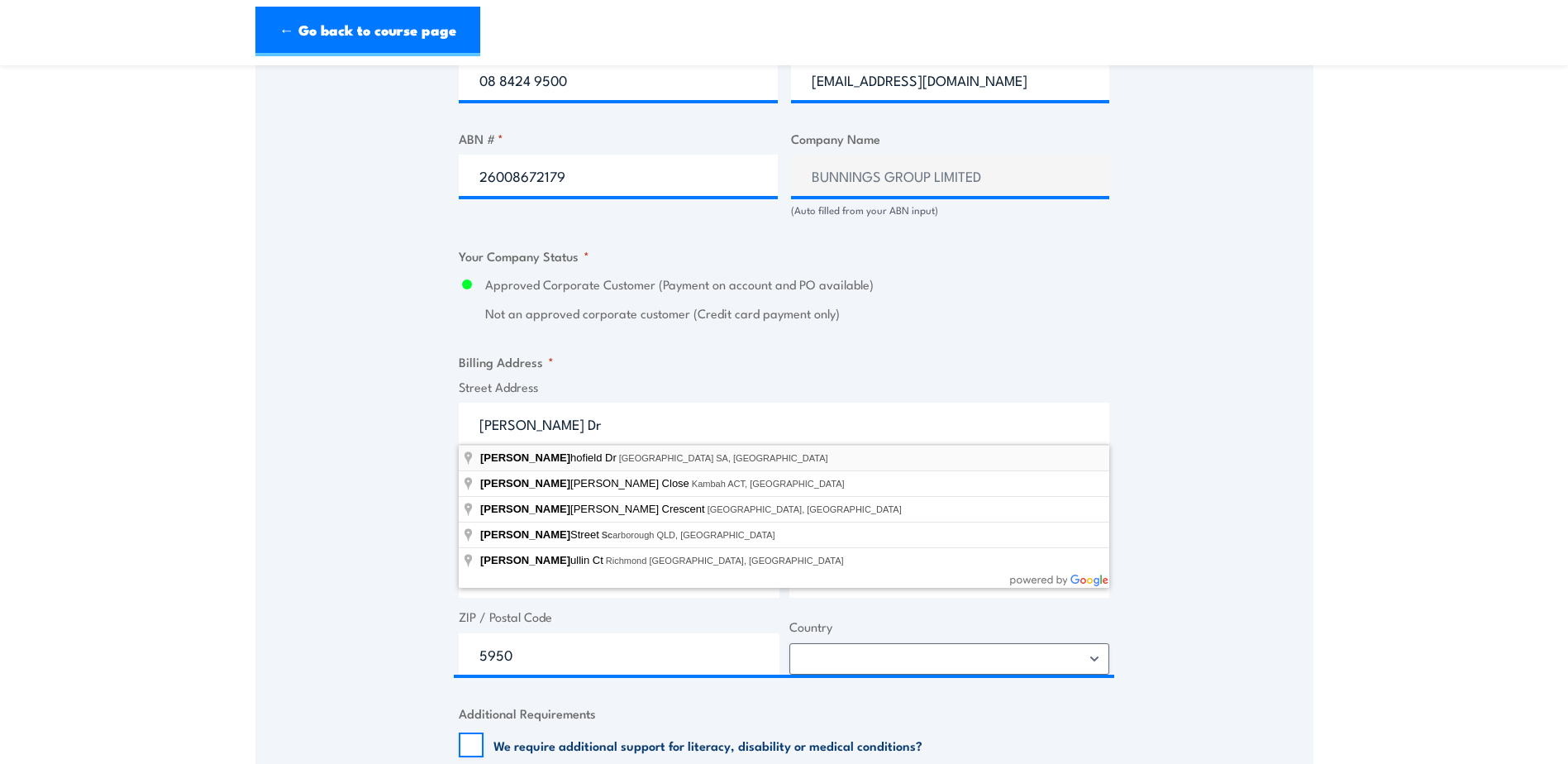
select select "Australia"
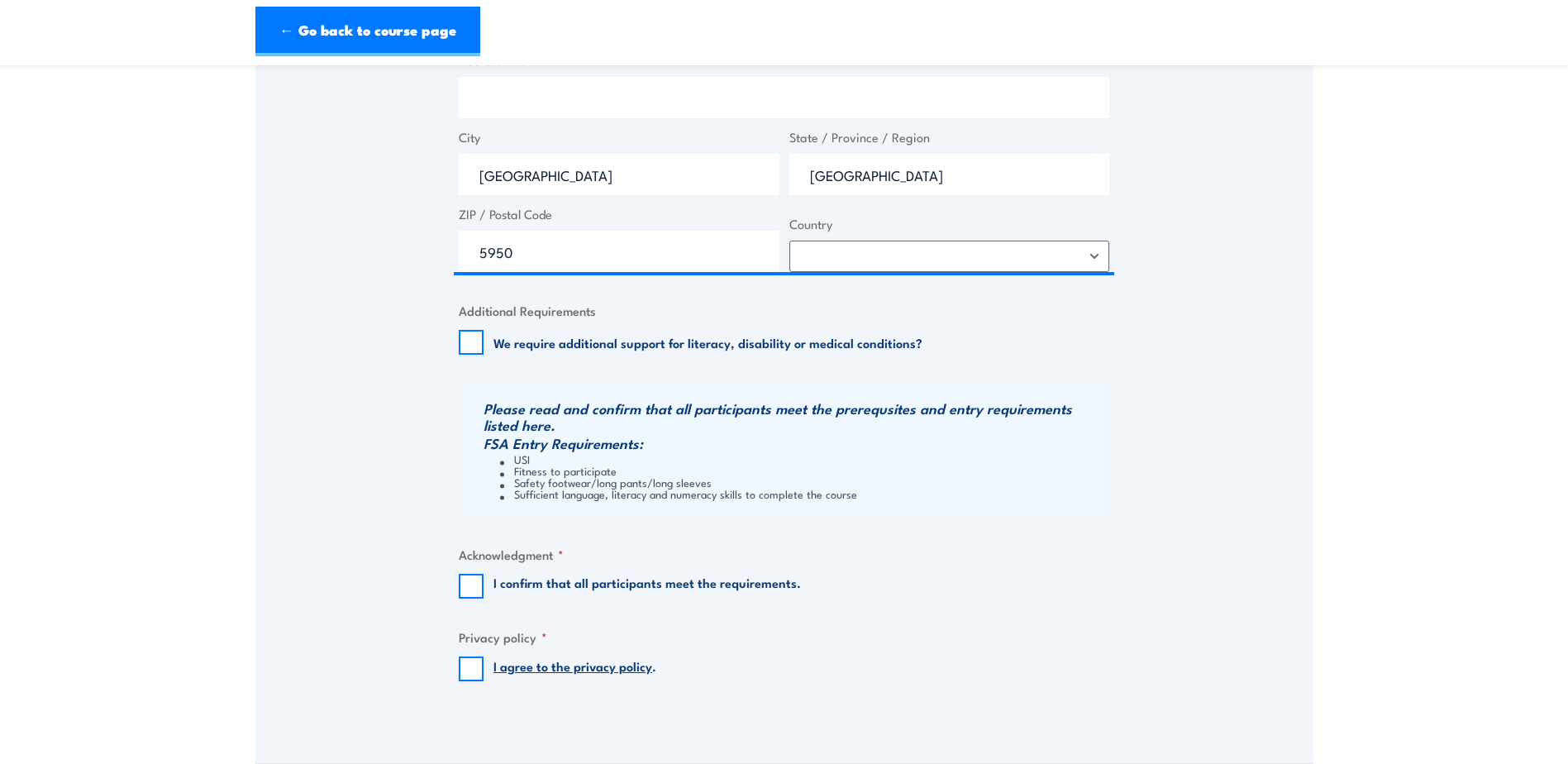
scroll to position [1405, 0]
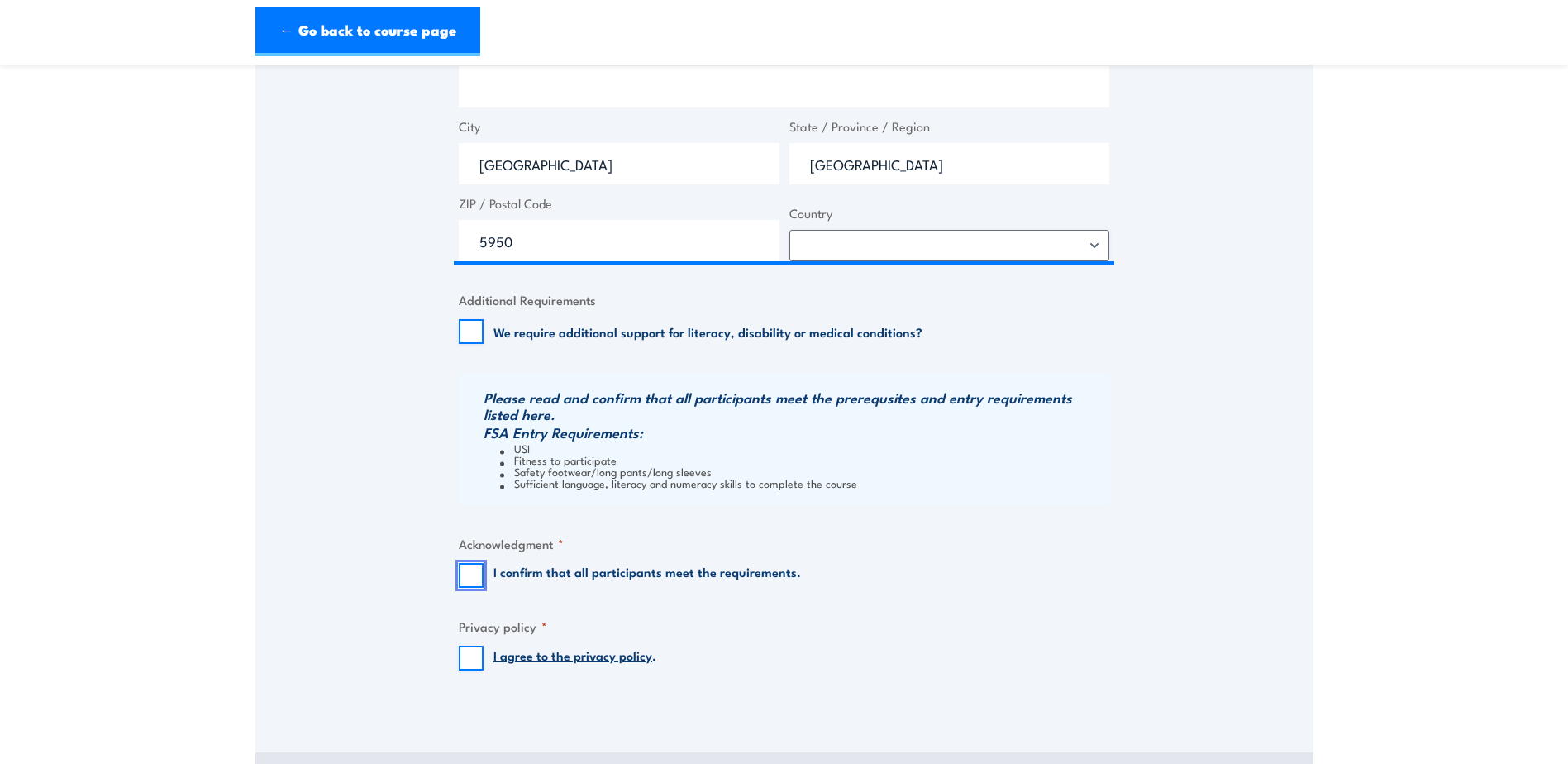
click at [471, 575] on input "I confirm that all participants meet the requirements." at bounding box center [470, 575] width 25 height 25
checkbox input "true"
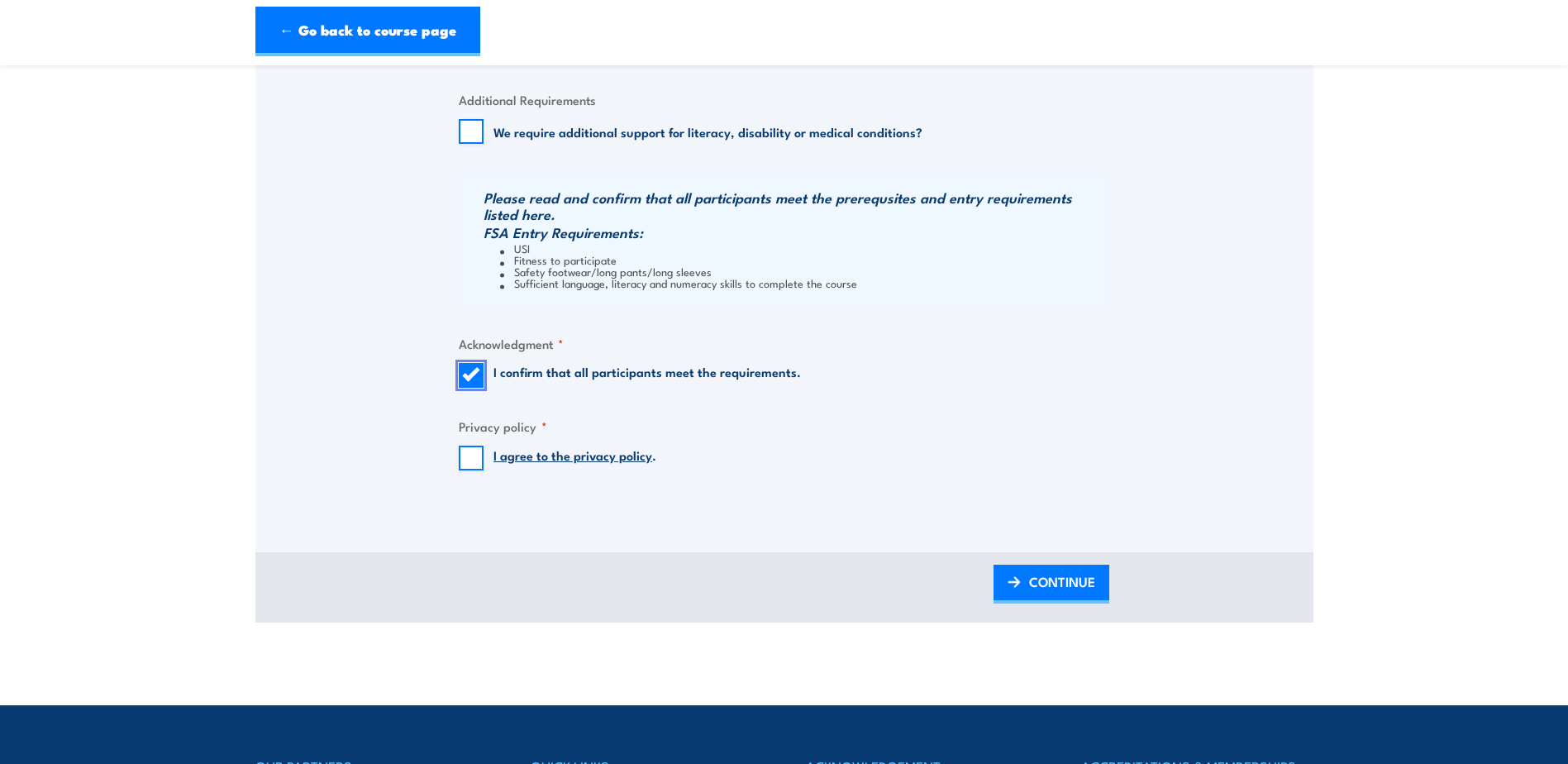
scroll to position [1570, 0]
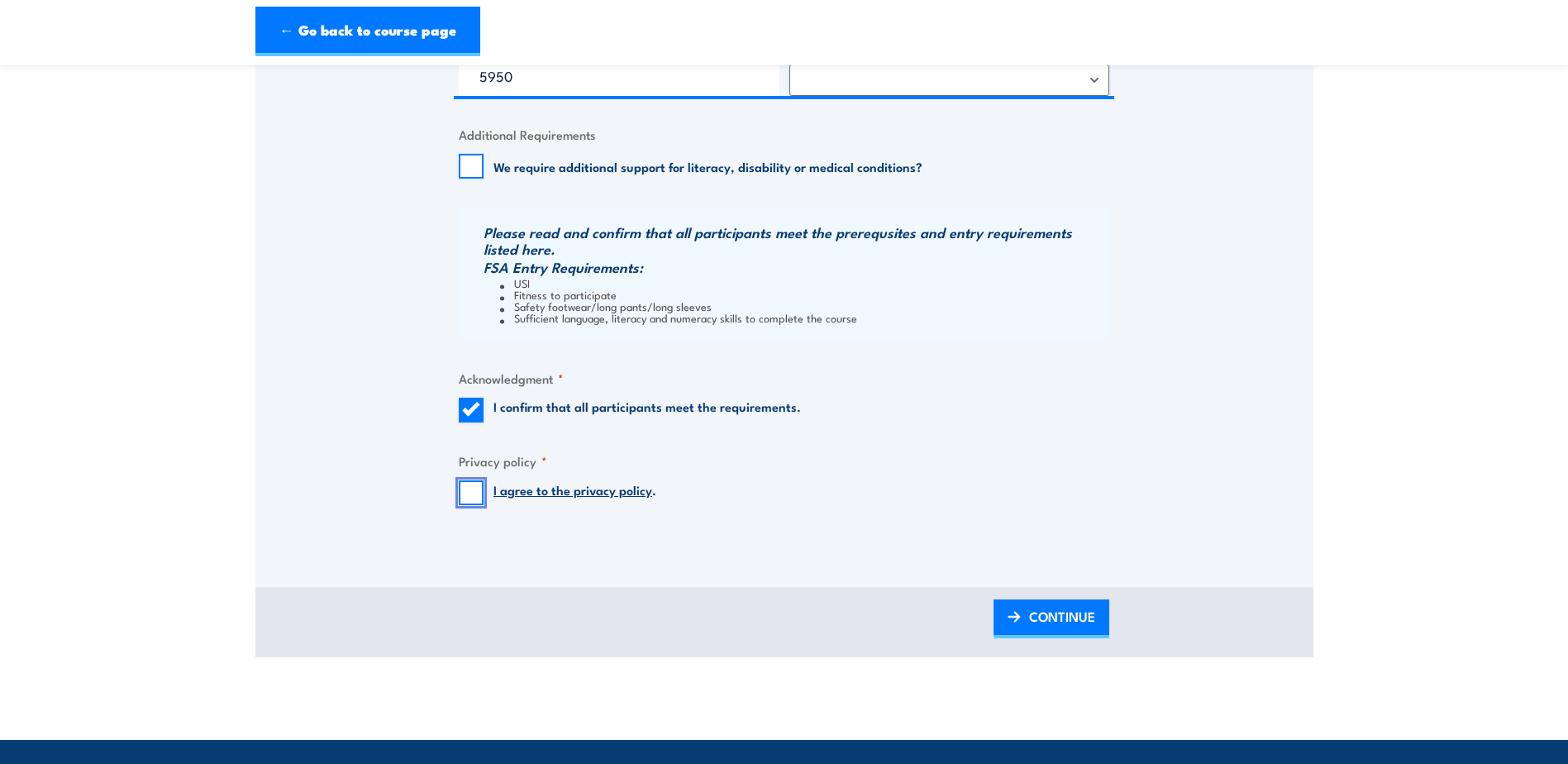
click at [467, 493] on input "I agree to the privacy policy ." at bounding box center [470, 492] width 25 height 25
checkbox input "true"
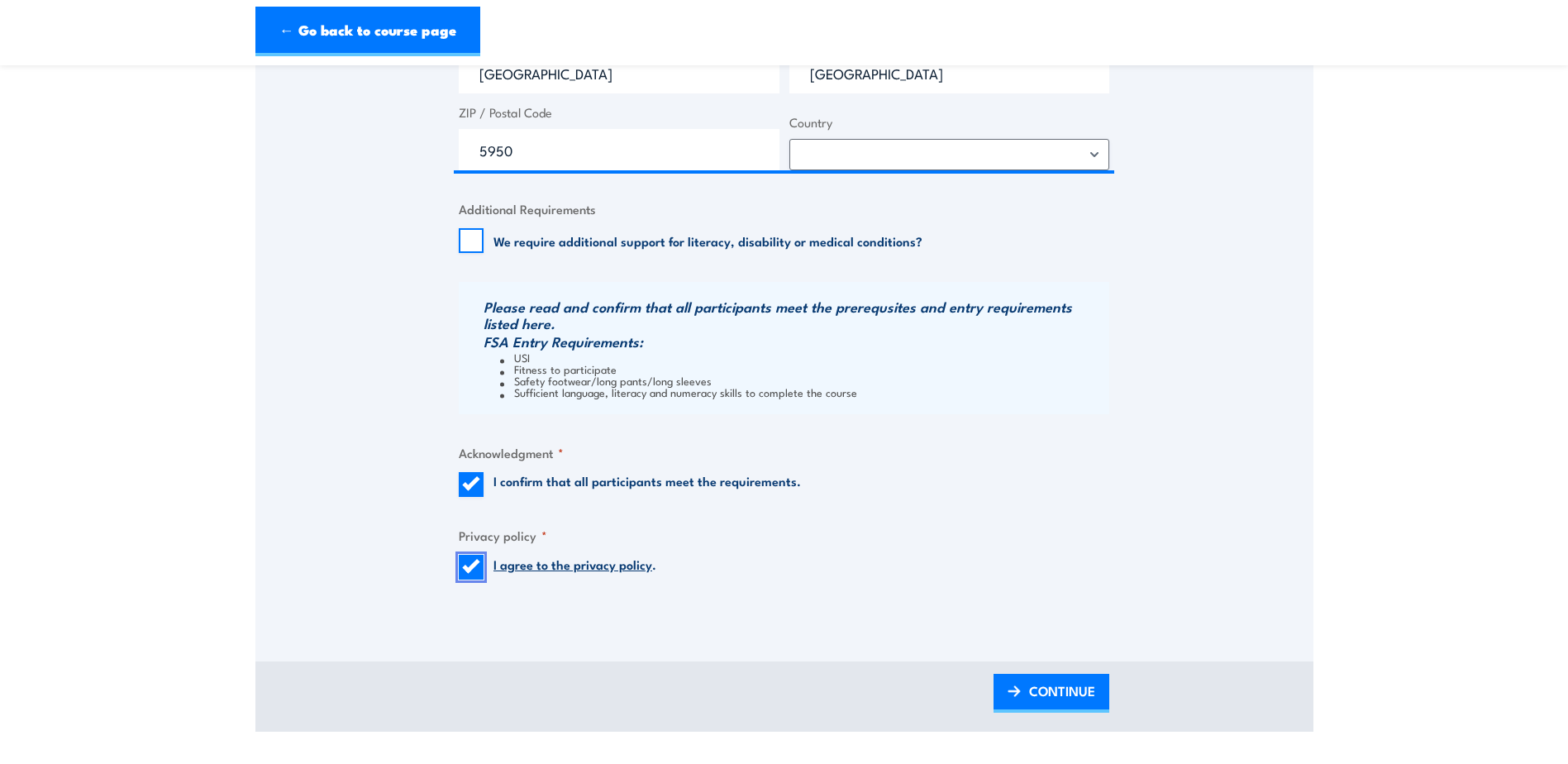
scroll to position [1653, 0]
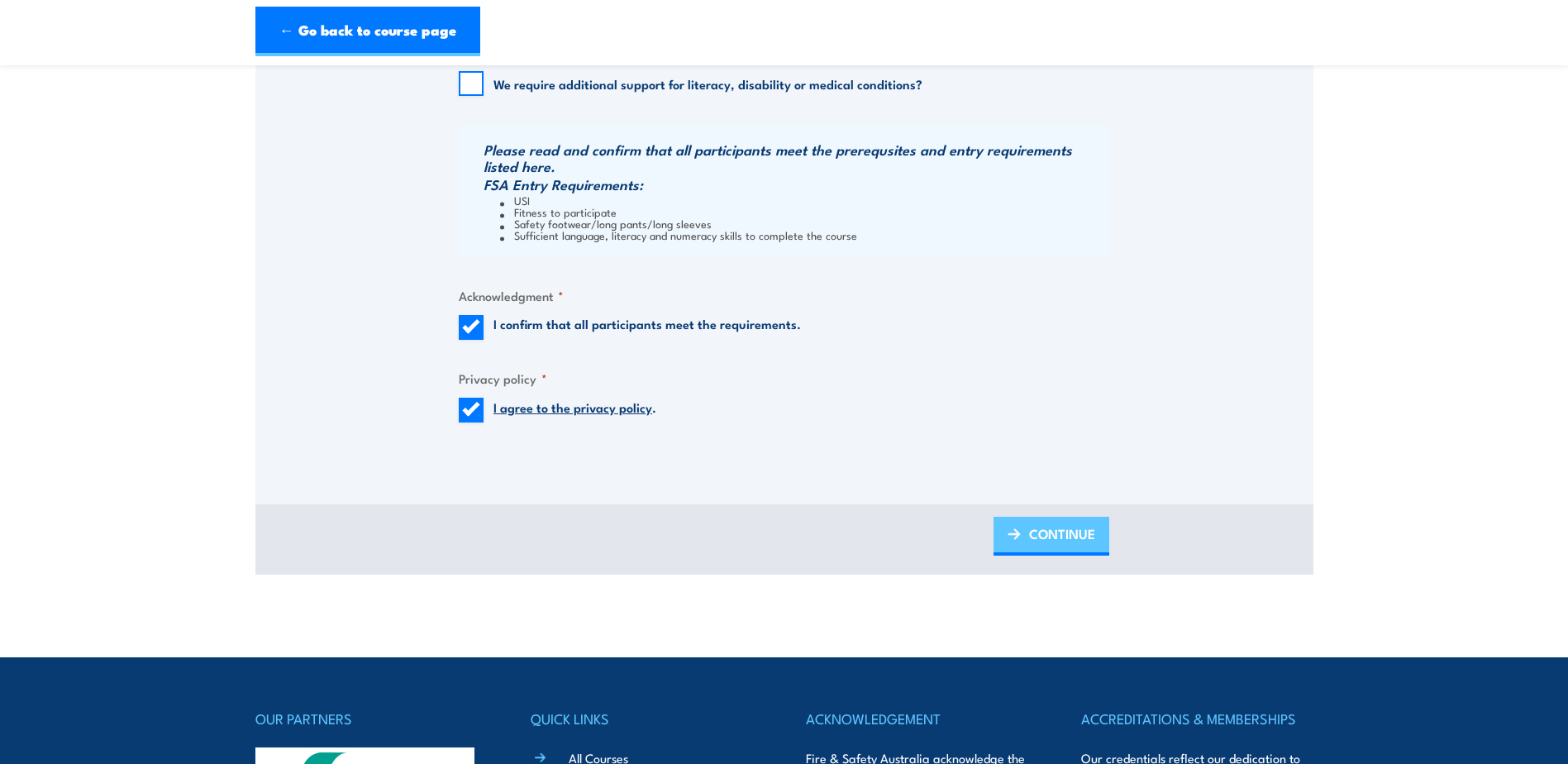
click at [1056, 529] on span "CONTINUE" at bounding box center [1062, 533] width 66 height 44
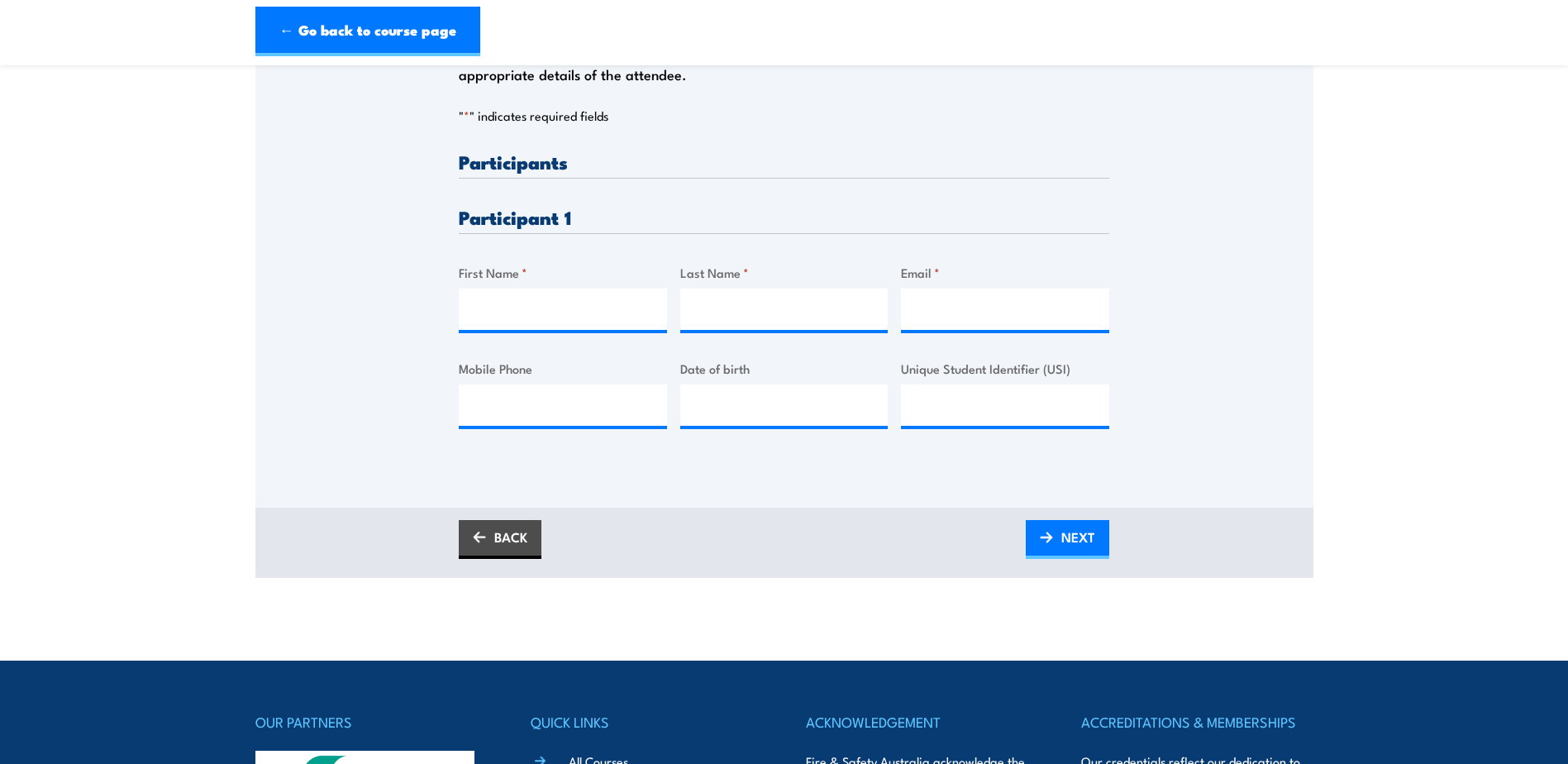
scroll to position [414, 0]
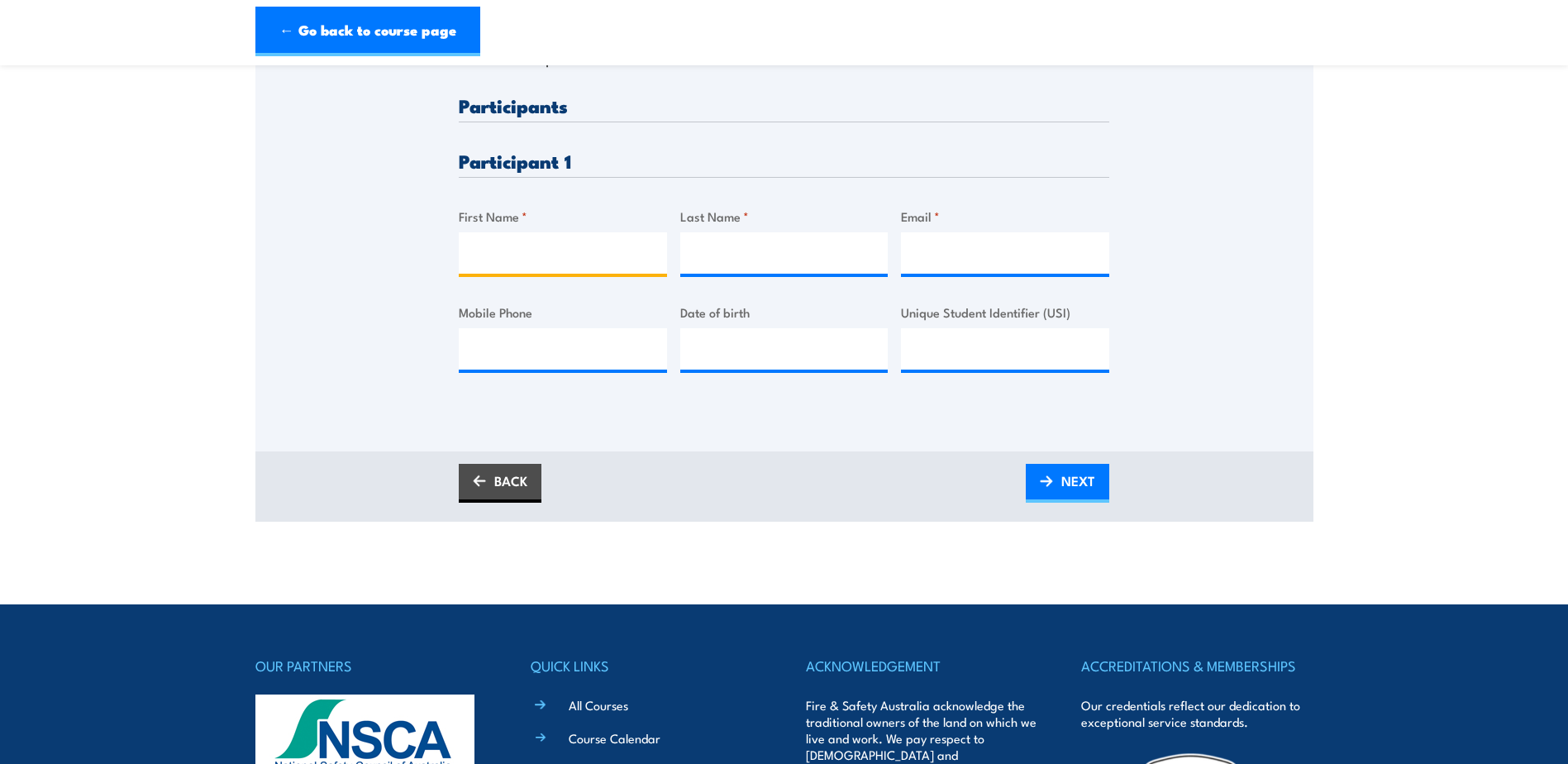
click at [541, 265] on input "First Name *" at bounding box center [562, 253] width 208 height 42
type input "Roxanne"
click at [721, 263] on input "Last Name *" at bounding box center [784, 253] width 208 height 42
type input "Malbacias"
click at [1029, 254] on input "Email *" at bounding box center [1005, 253] width 208 height 42
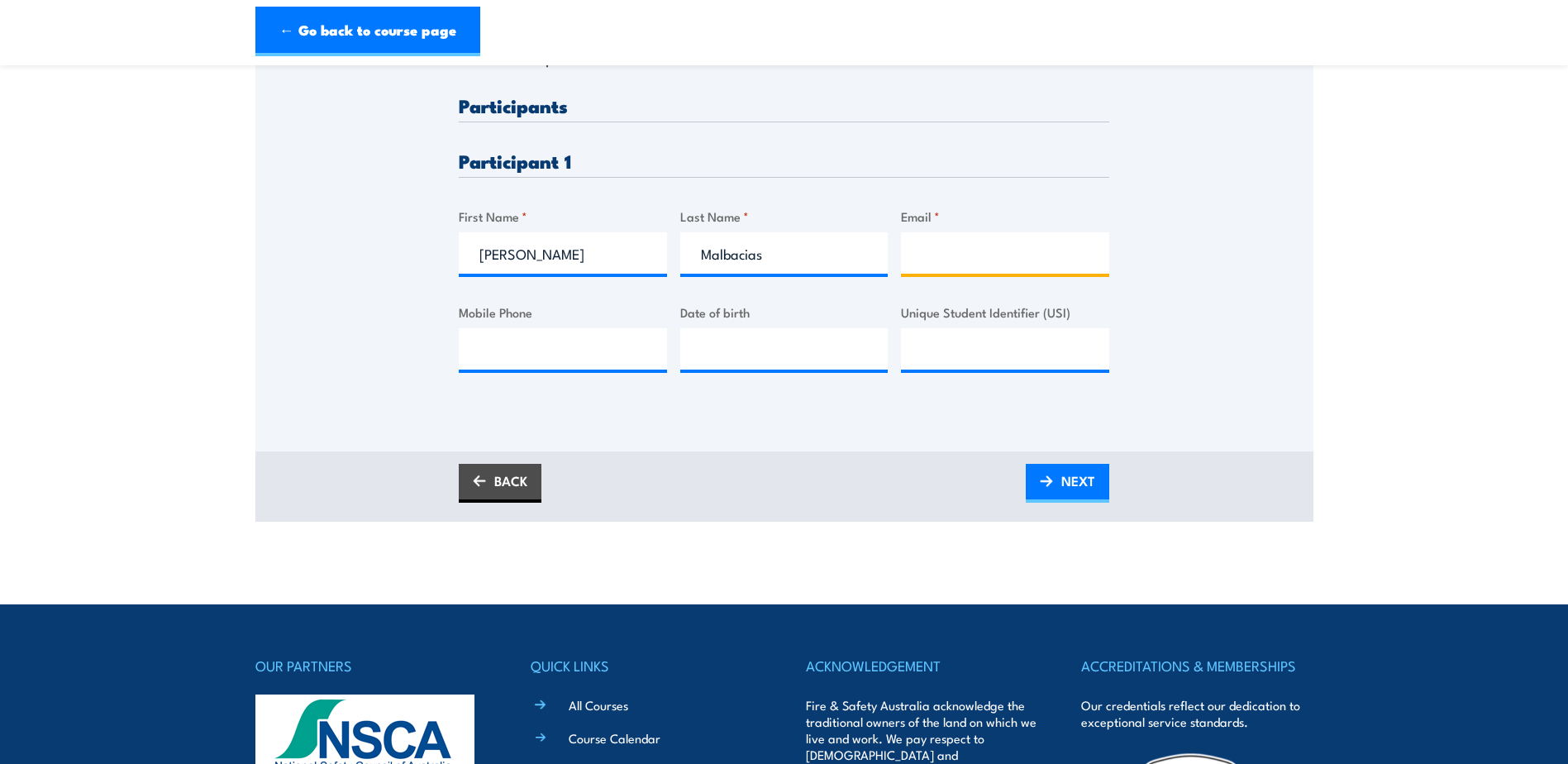
paste input "roxmalbz@yahoo.com`"
type input "roxmalbz@yahoo.com"
click at [513, 354] on input "Mobile Phone" at bounding box center [562, 349] width 208 height 42
paste input "0429877571"
type input "0429877571"
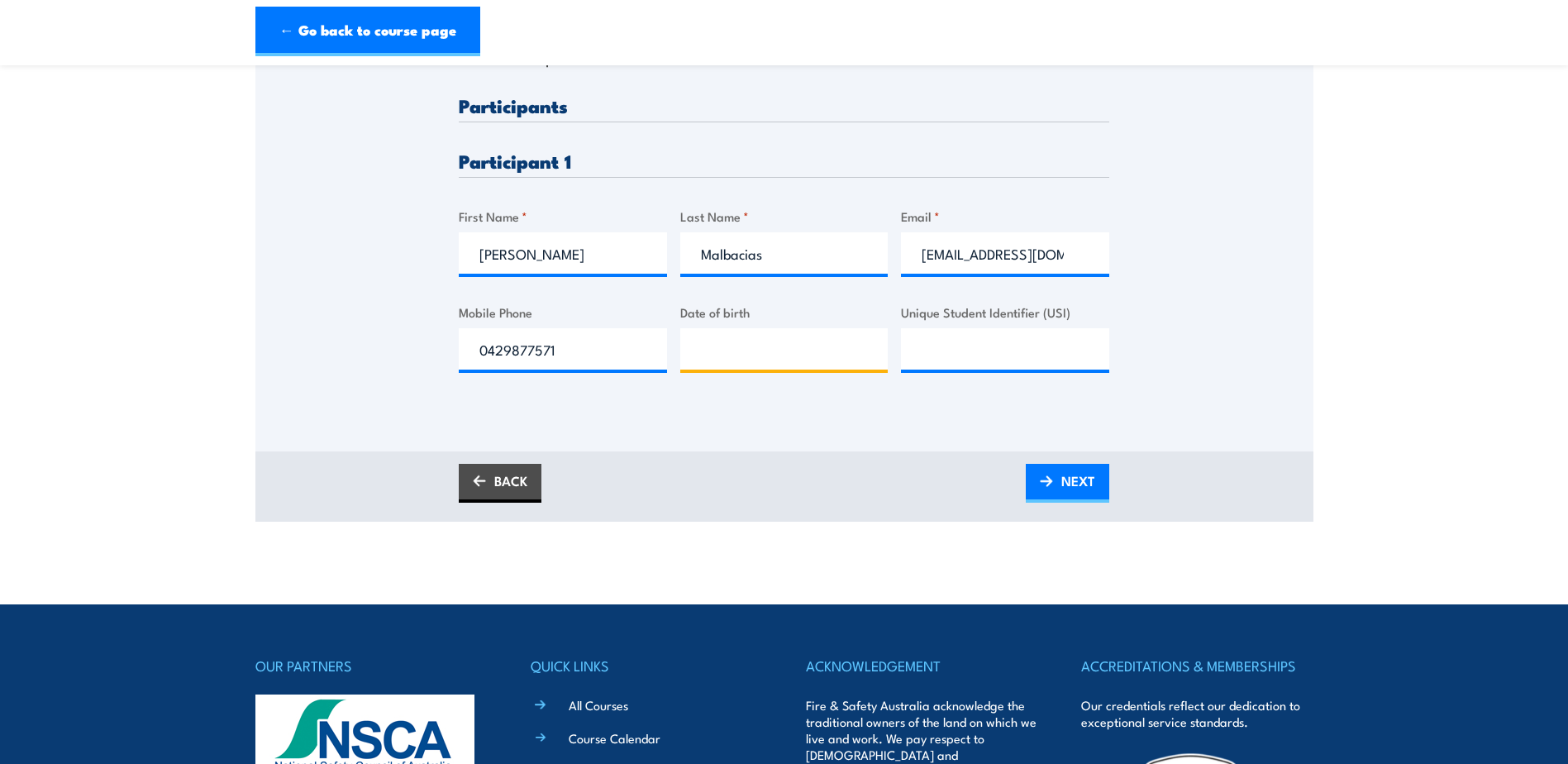
type input "__/__/____"
click at [824, 343] on input "__/__/____" at bounding box center [784, 349] width 208 height 42
type input "26/11/1994"
click at [985, 356] on input "Unique Student Identifier (USI)" at bounding box center [1005, 349] width 208 height 42
click at [1071, 477] on span "NEXT" at bounding box center [1078, 480] width 34 height 44
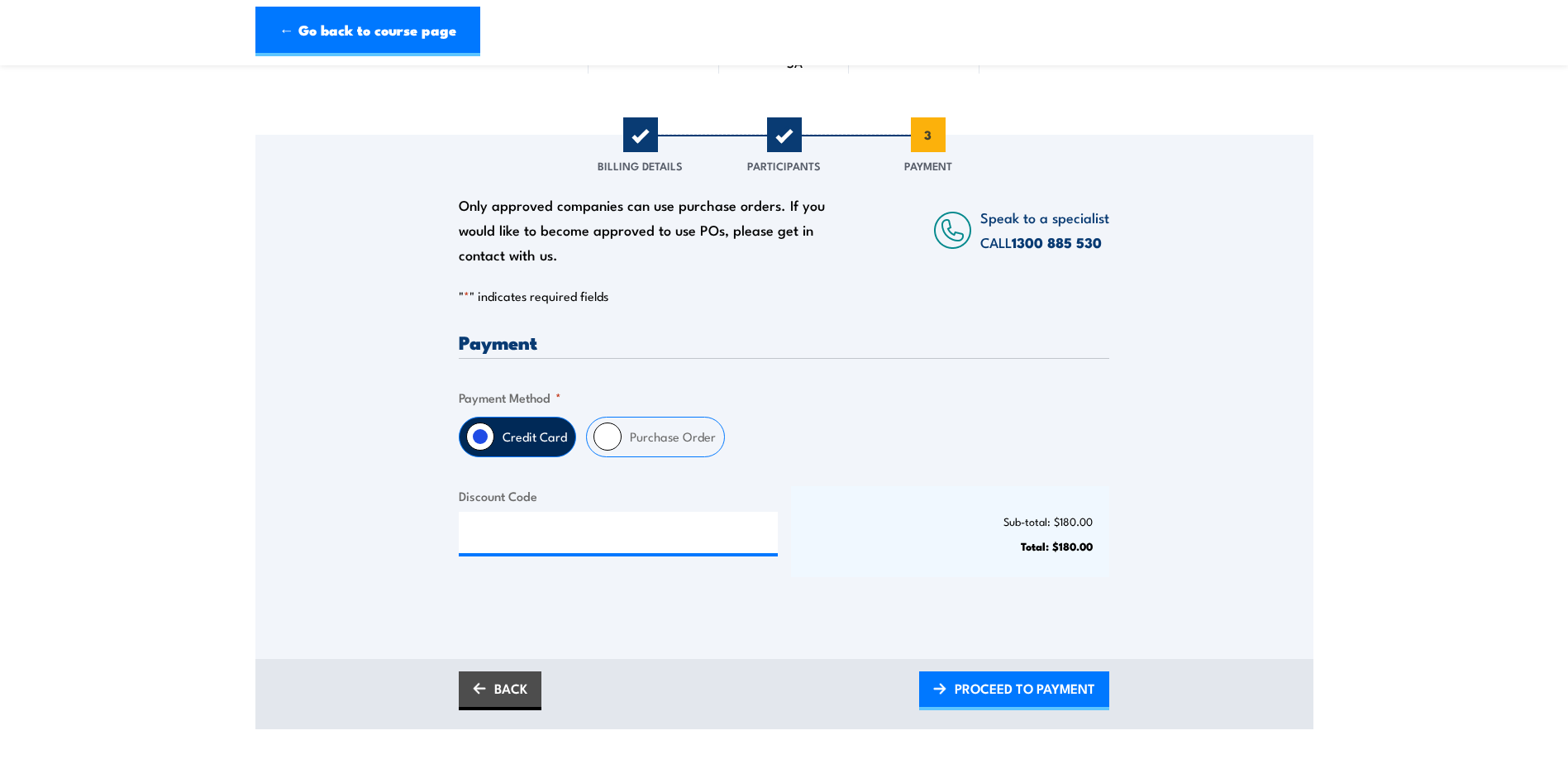
scroll to position [165, 0]
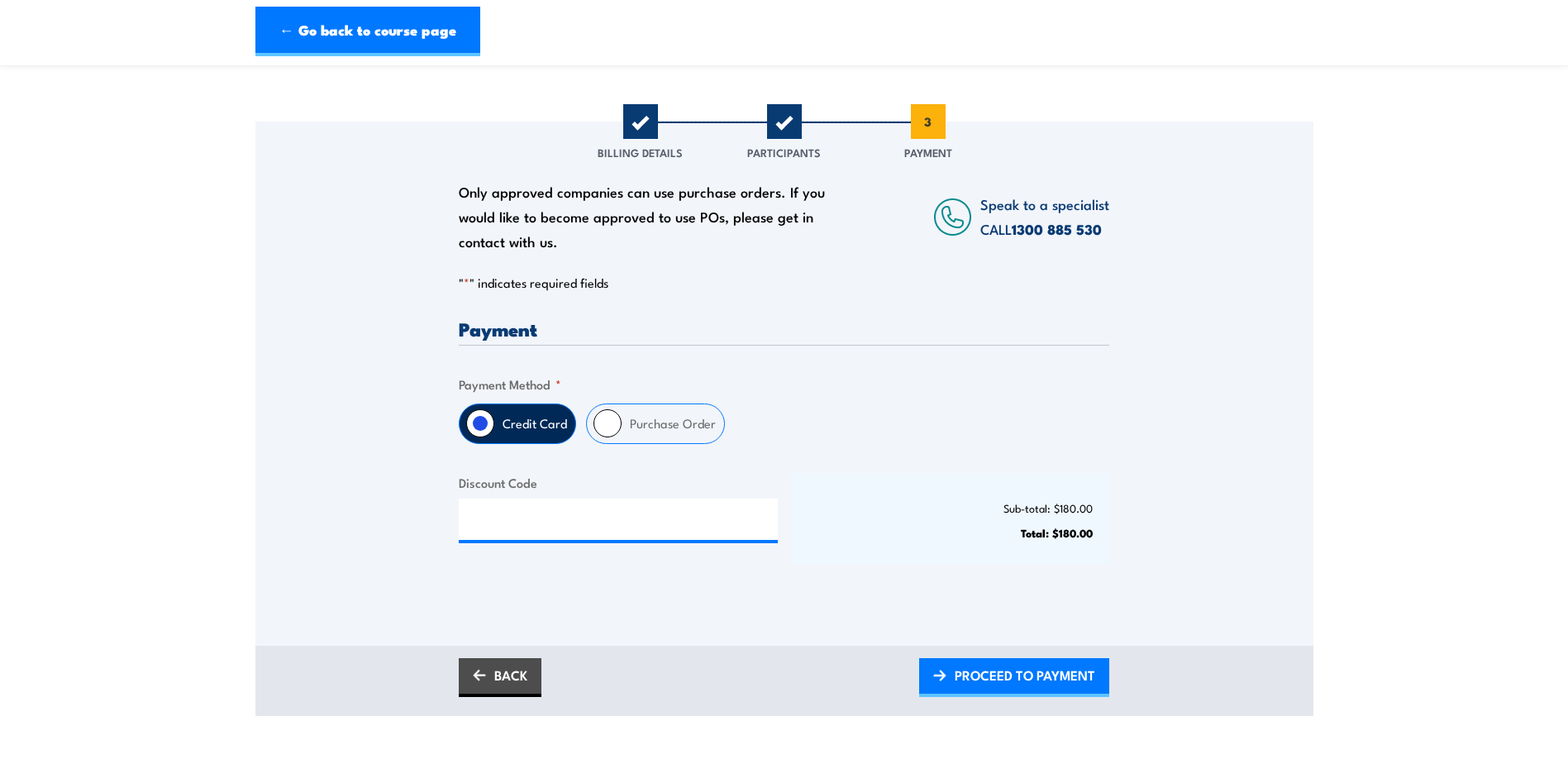
click at [604, 423] on input "Purchase Order" at bounding box center [607, 423] width 28 height 28
radio input "true"
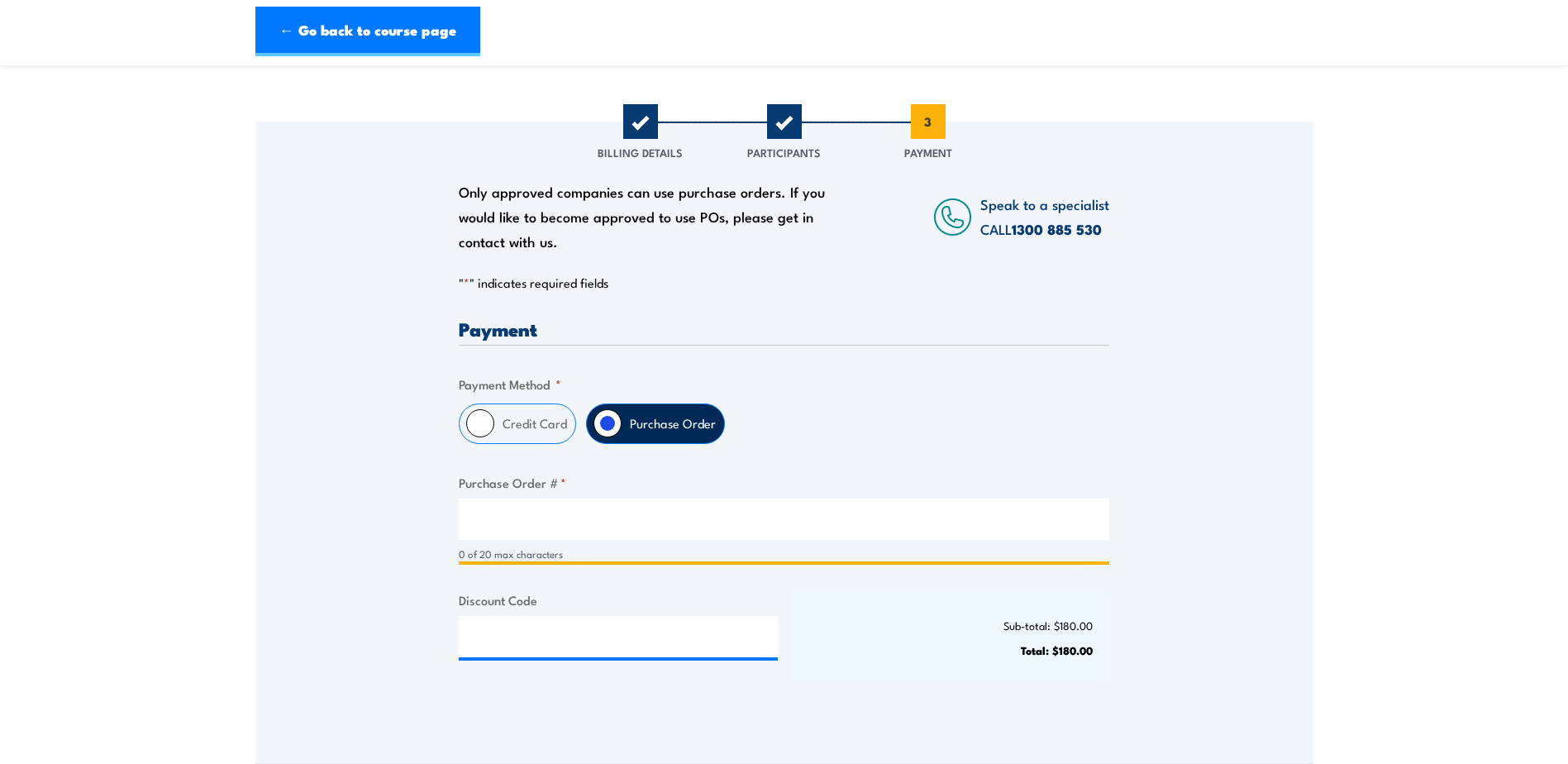
click at [548, 511] on input "Purchase Order # *" at bounding box center [784, 519] width 650 height 42
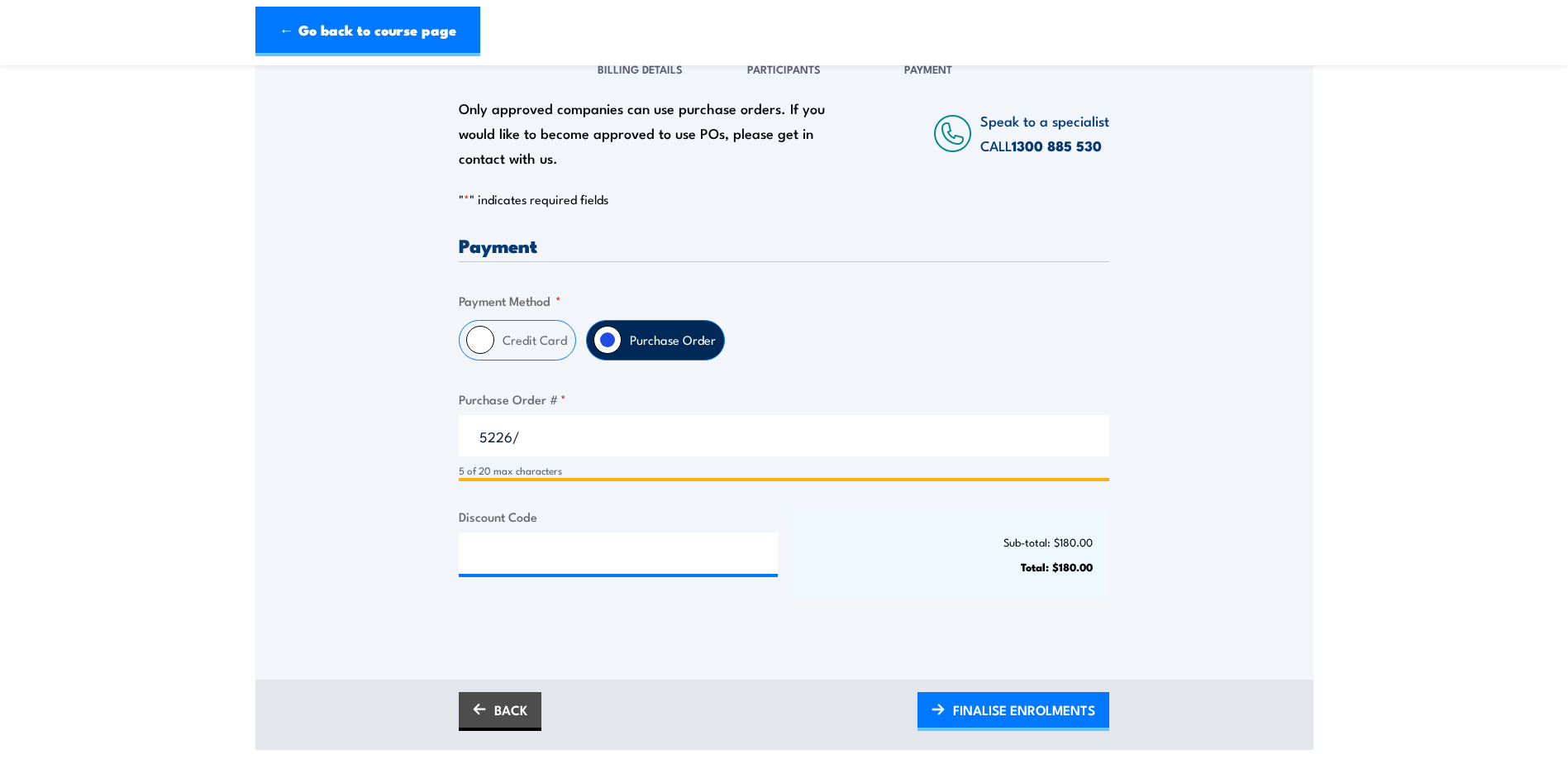
scroll to position [248, 0]
type input "5226/"
click at [495, 710] on link "BACK" at bounding box center [500, 712] width 83 height 39
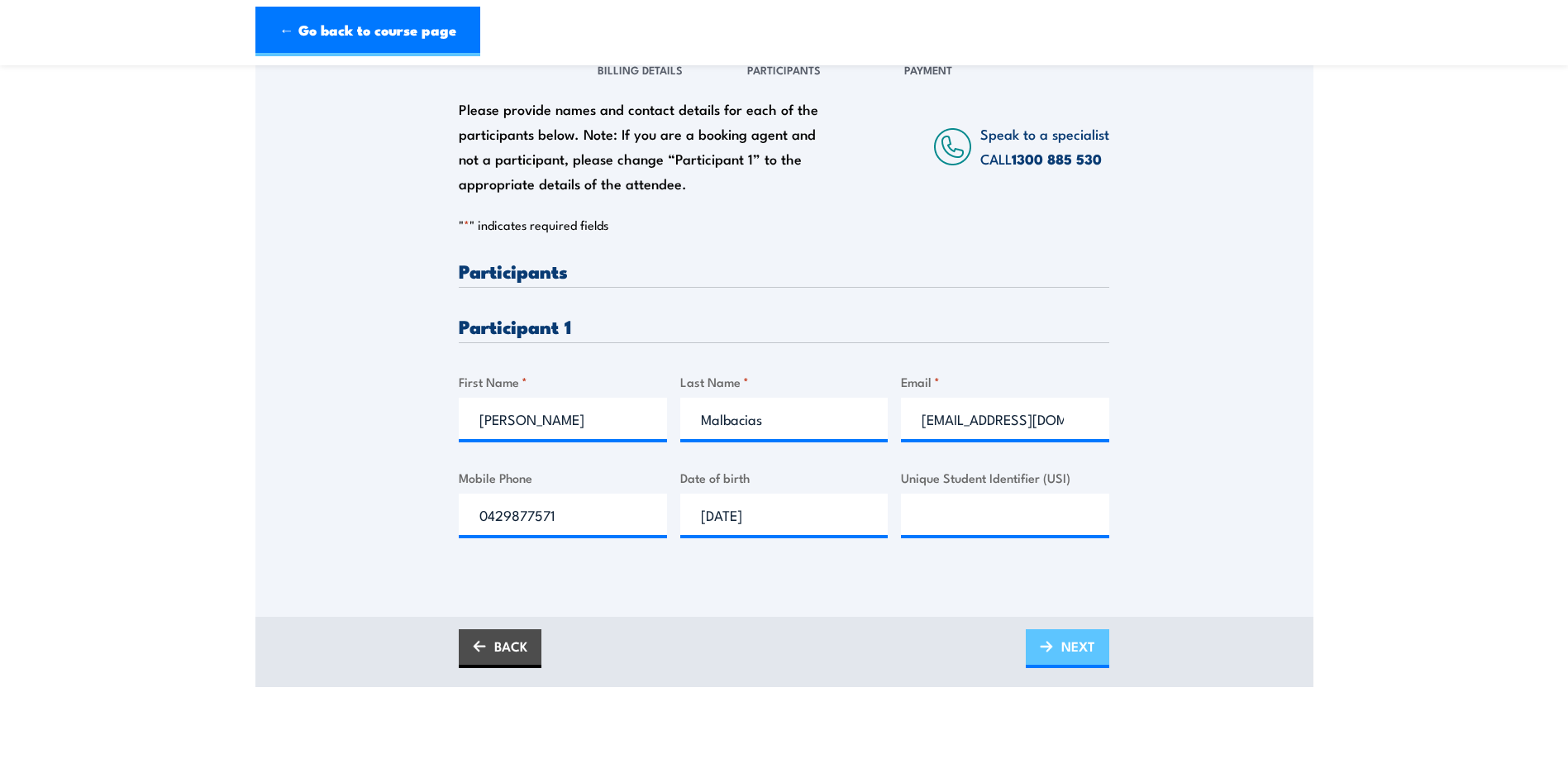
click at [1070, 627] on span "NEXT" at bounding box center [1078, 645] width 34 height 44
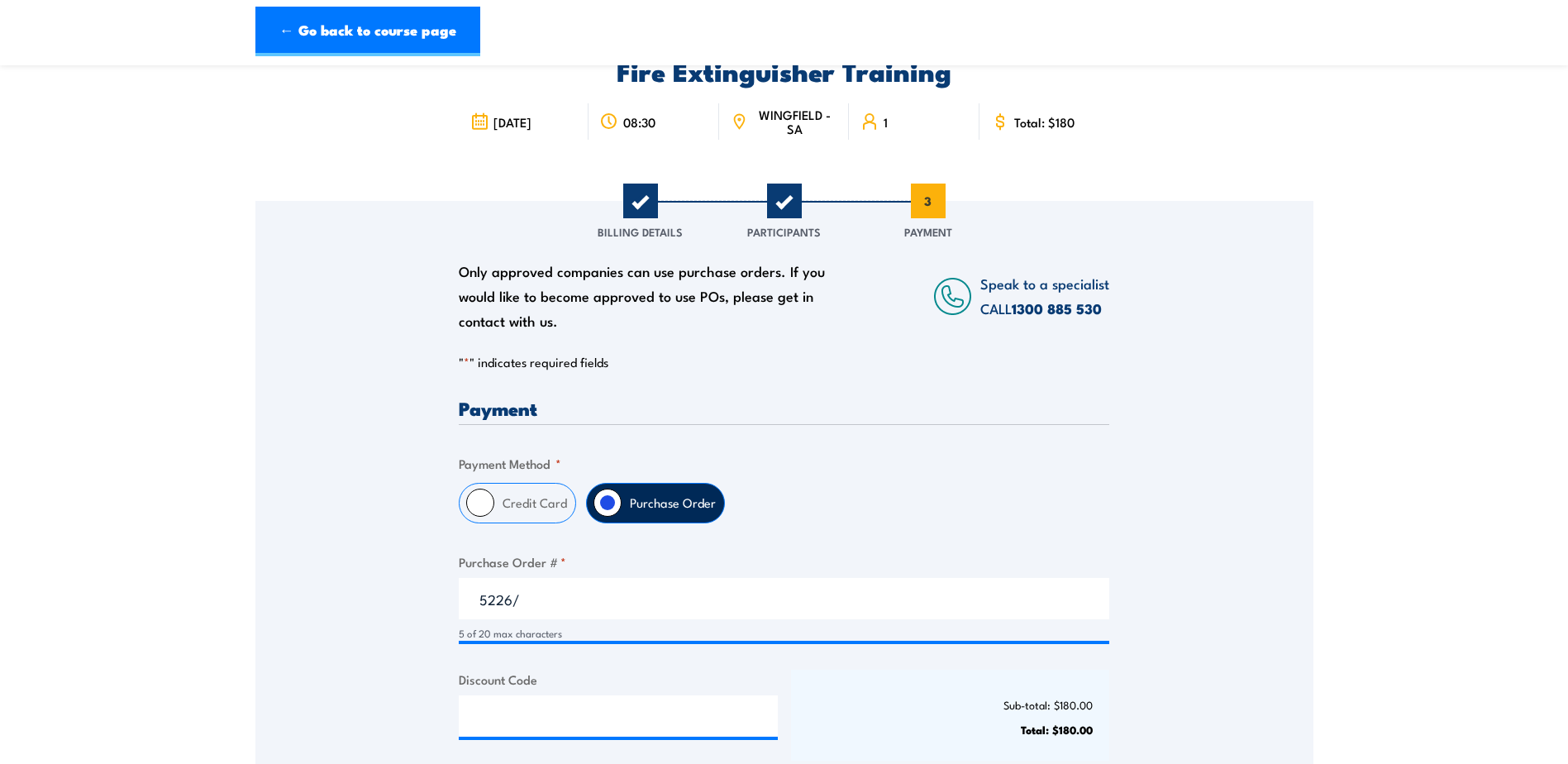
scroll to position [165, 0]
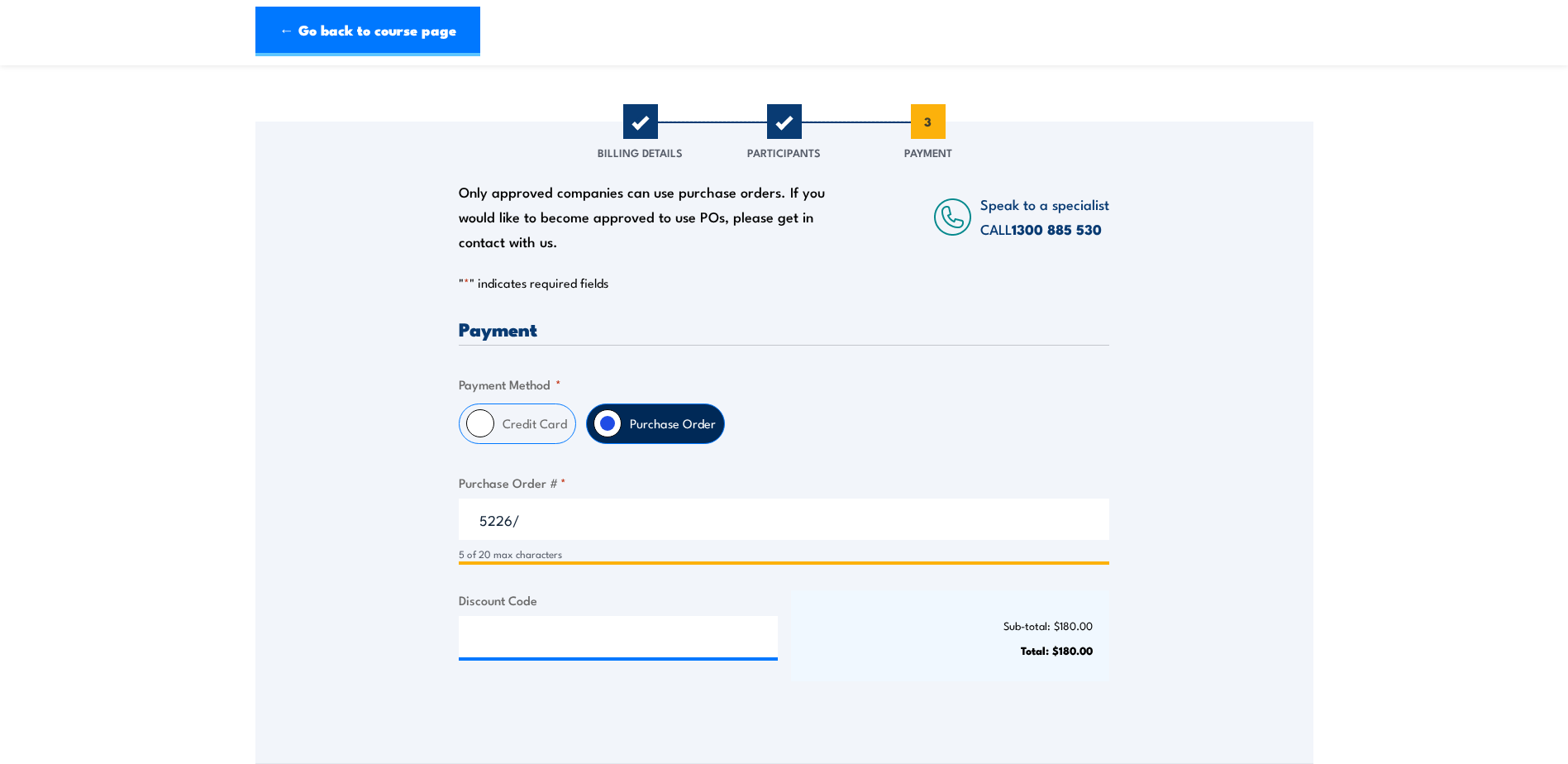
click at [720, 522] on input "5226/" at bounding box center [784, 519] width 650 height 42
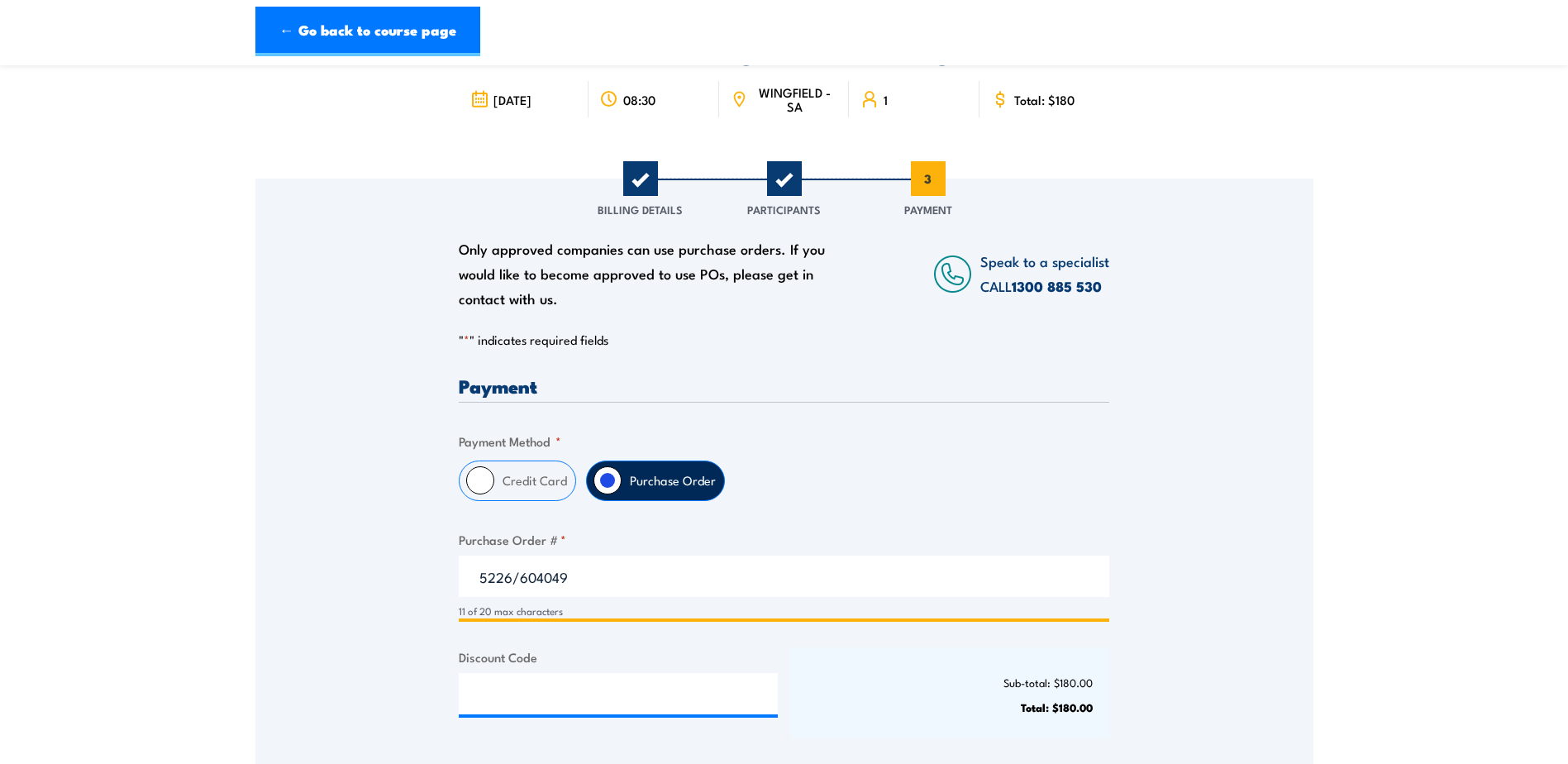
scroll to position [248, 0]
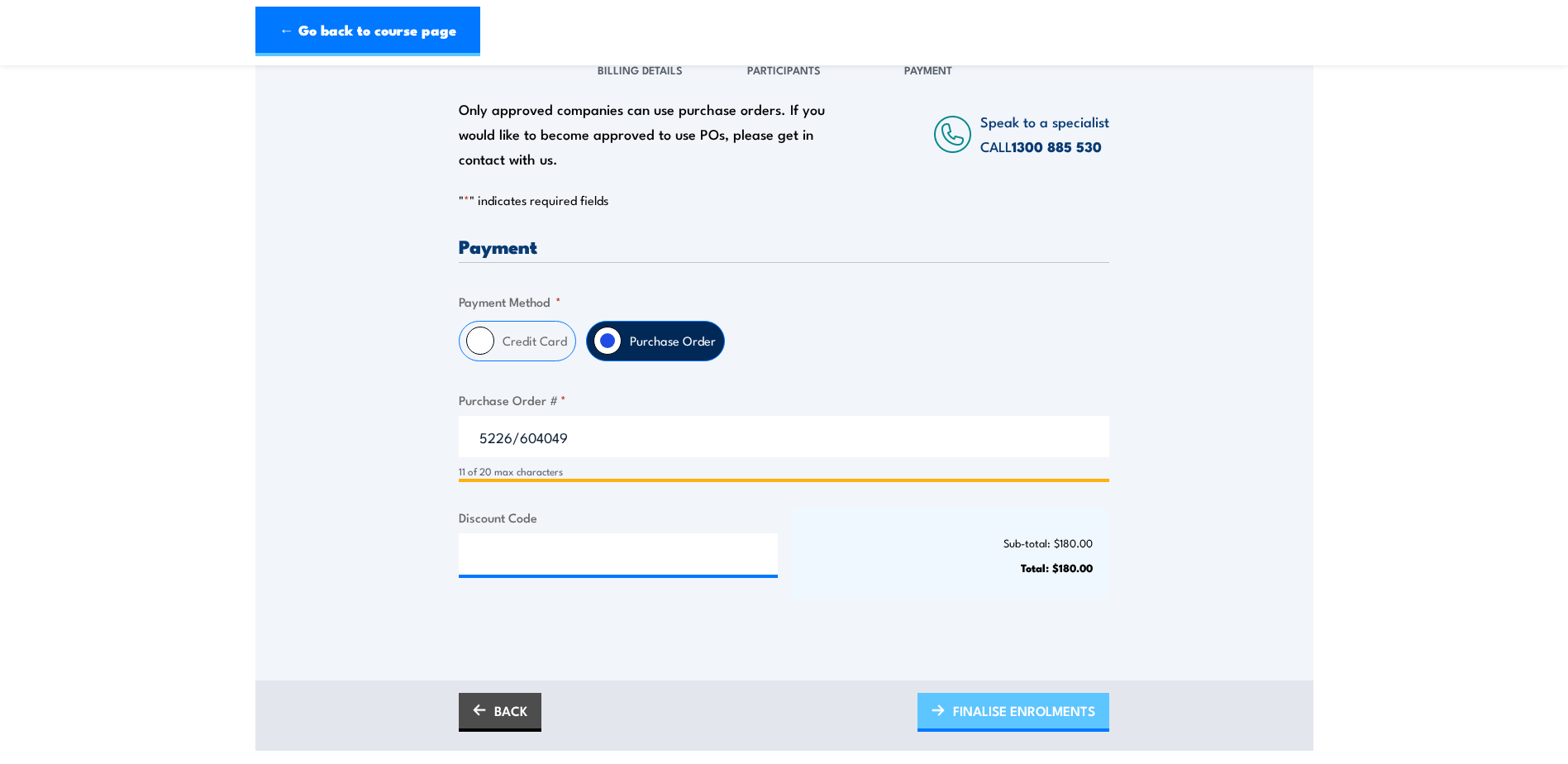
type input "5226/604049"
click at [1010, 709] on span "FINALISE ENROLMENTS" at bounding box center [1024, 710] width 142 height 44
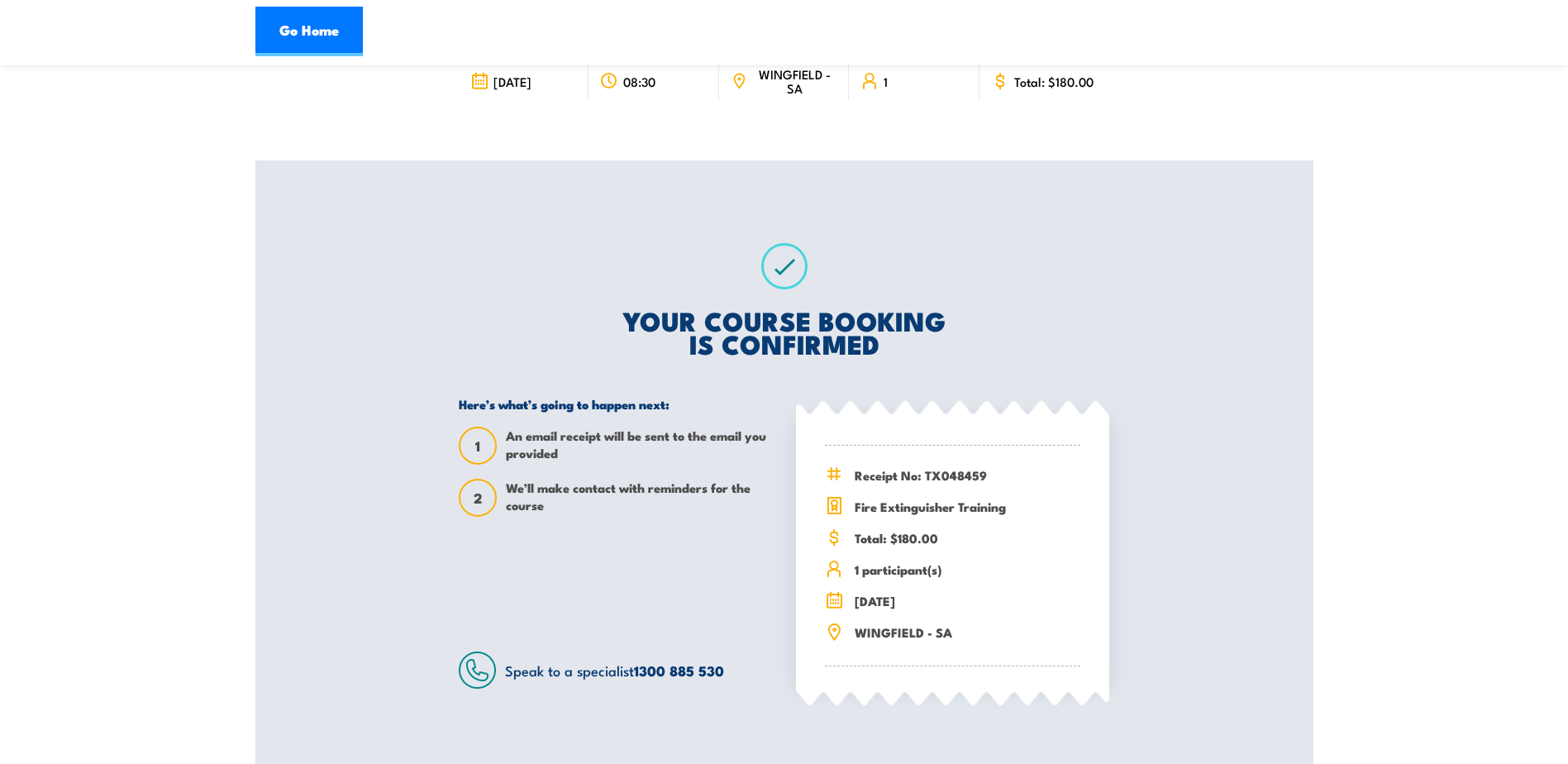
scroll to position [165, 0]
